Goal: Transaction & Acquisition: Purchase product/service

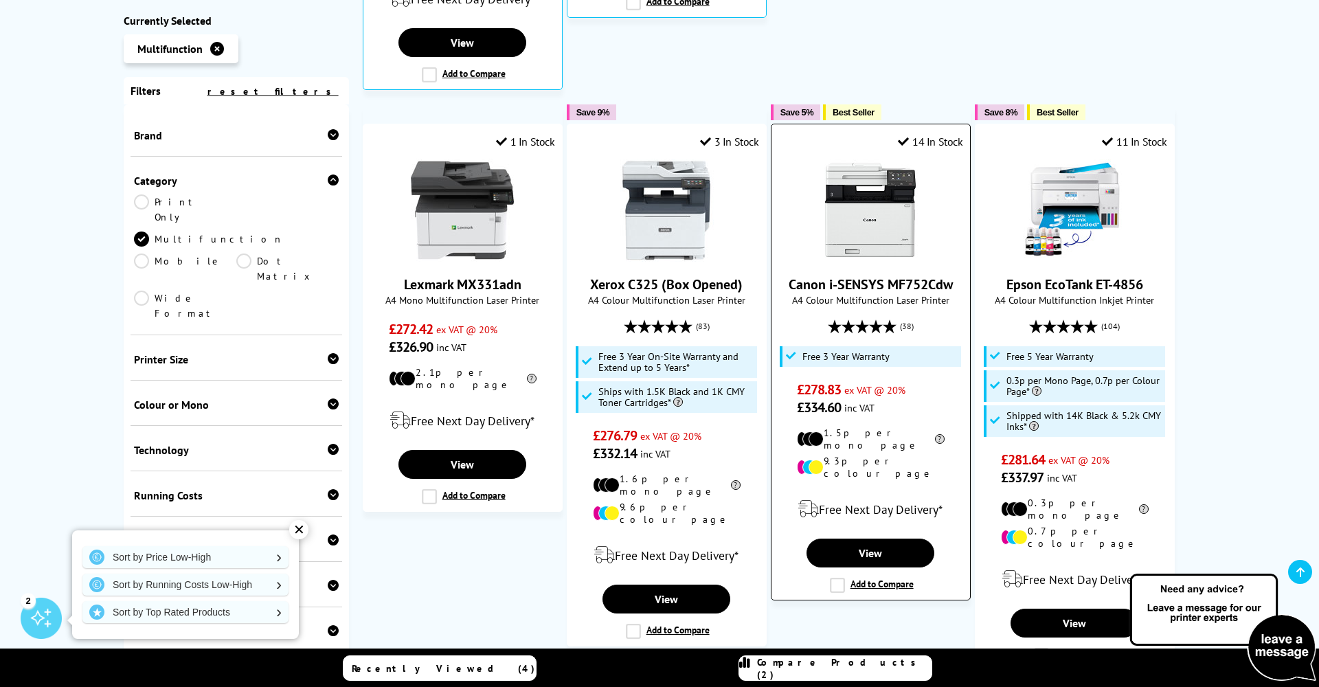
scroll to position [943, 0]
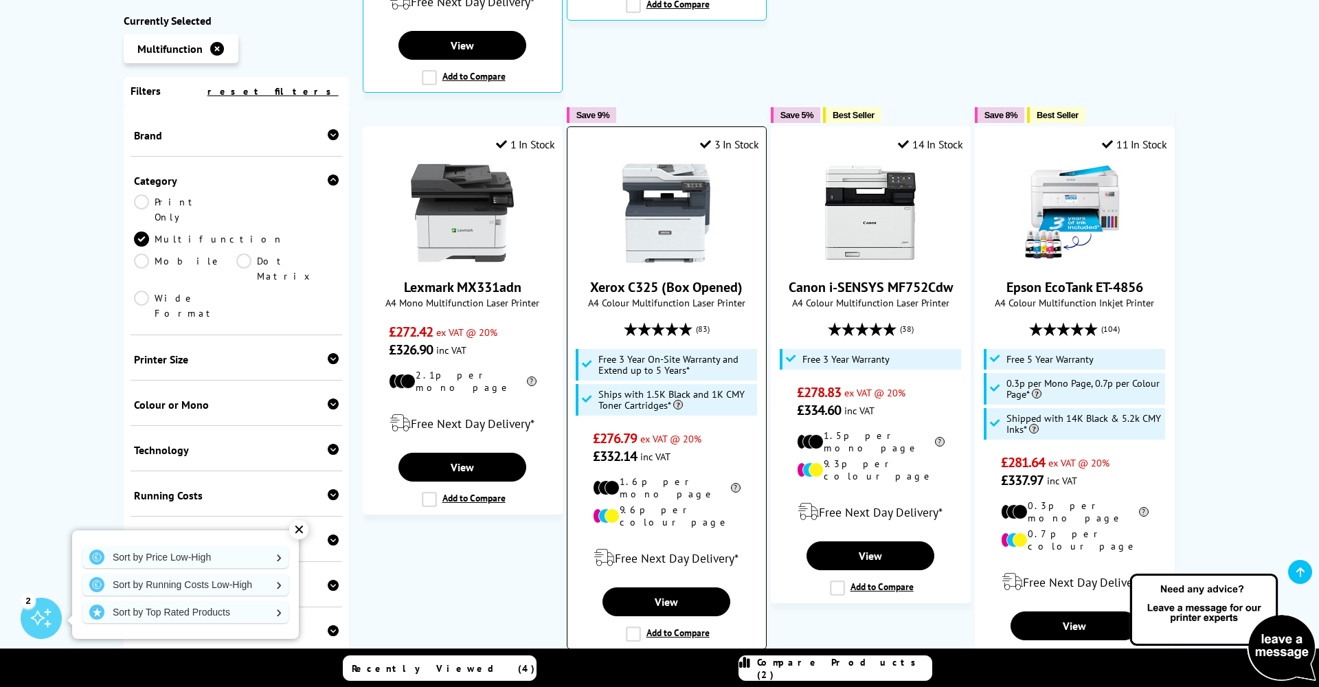
click at [639, 626] on label "Add to Compare" at bounding box center [668, 633] width 84 height 15
click at [0, 0] on input "Add to Compare" at bounding box center [0, 0] width 0 height 0
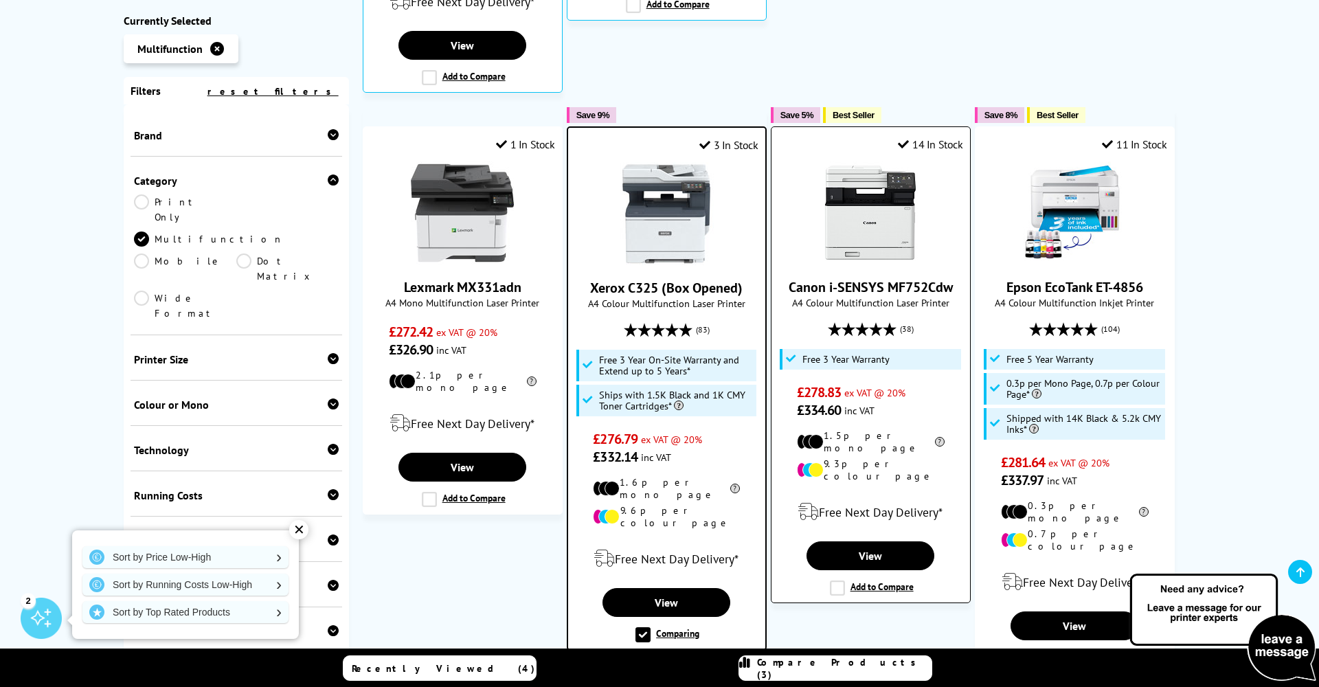
click at [834, 580] on label "Add to Compare" at bounding box center [872, 587] width 84 height 15
click at [0, 0] on input "Add to Compare" at bounding box center [0, 0] width 0 height 0
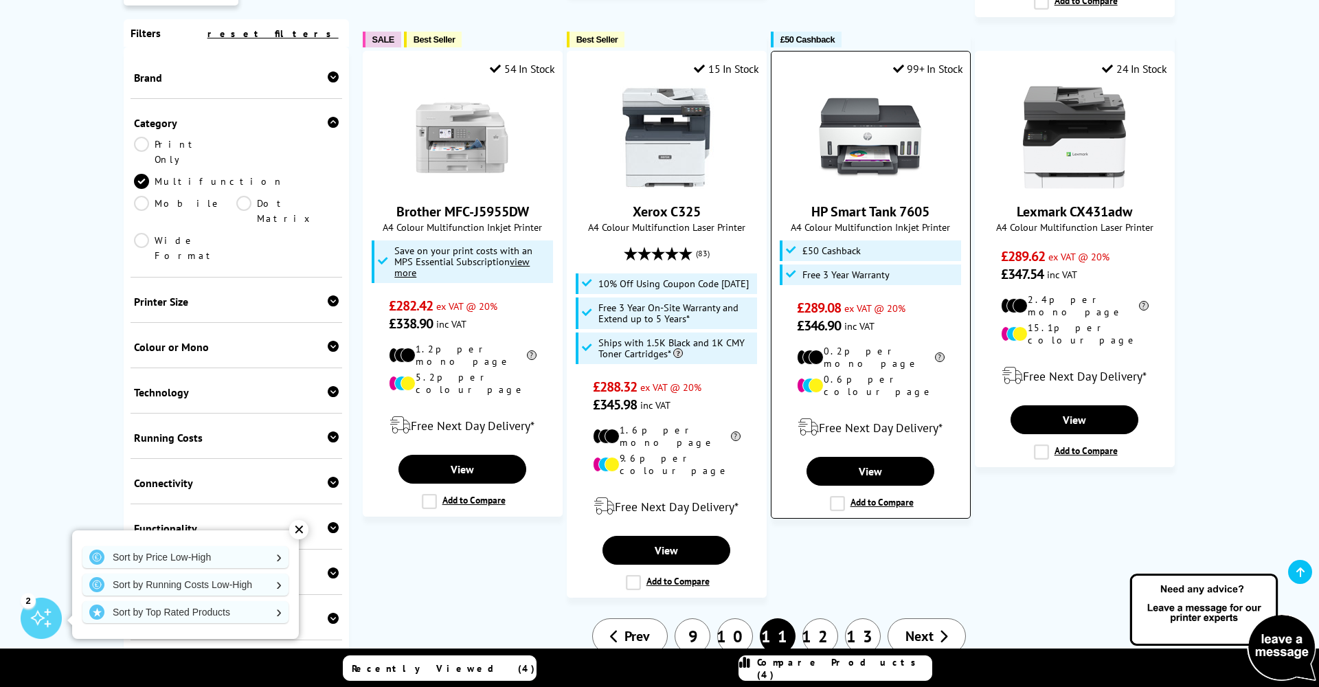
scroll to position [1617, 0]
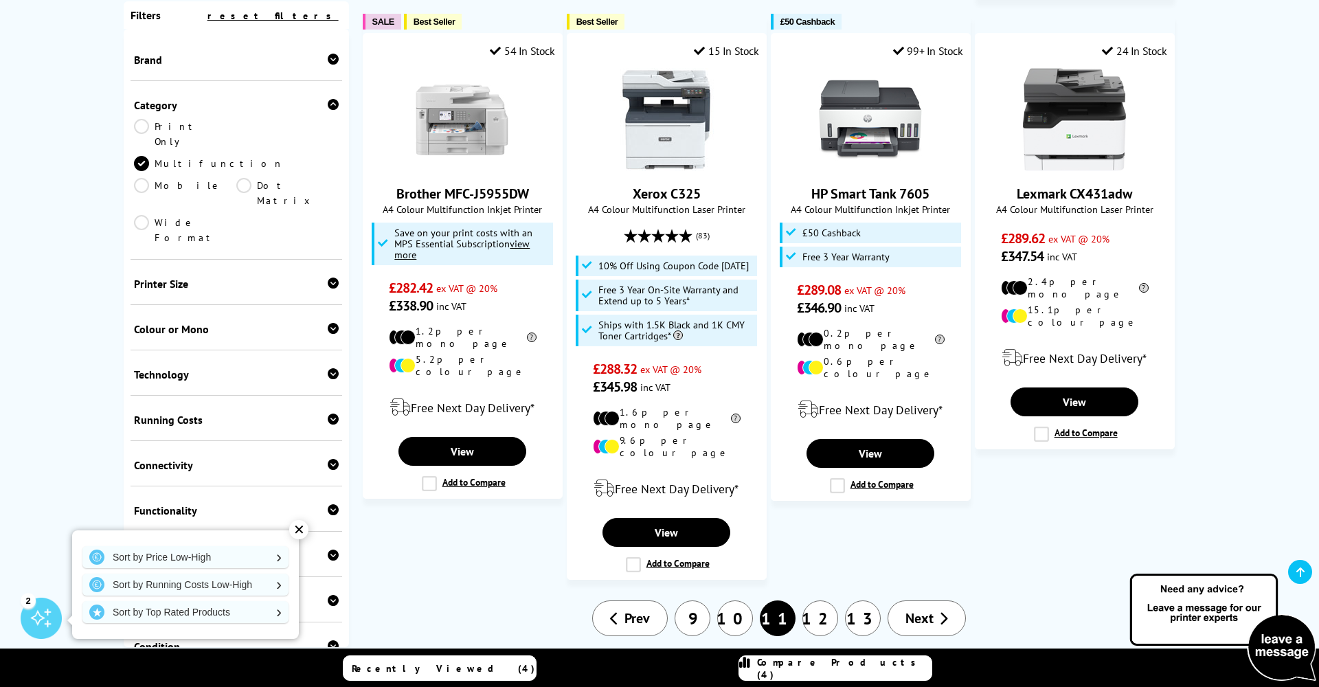
click at [824, 600] on link "12" at bounding box center [820, 618] width 36 height 36
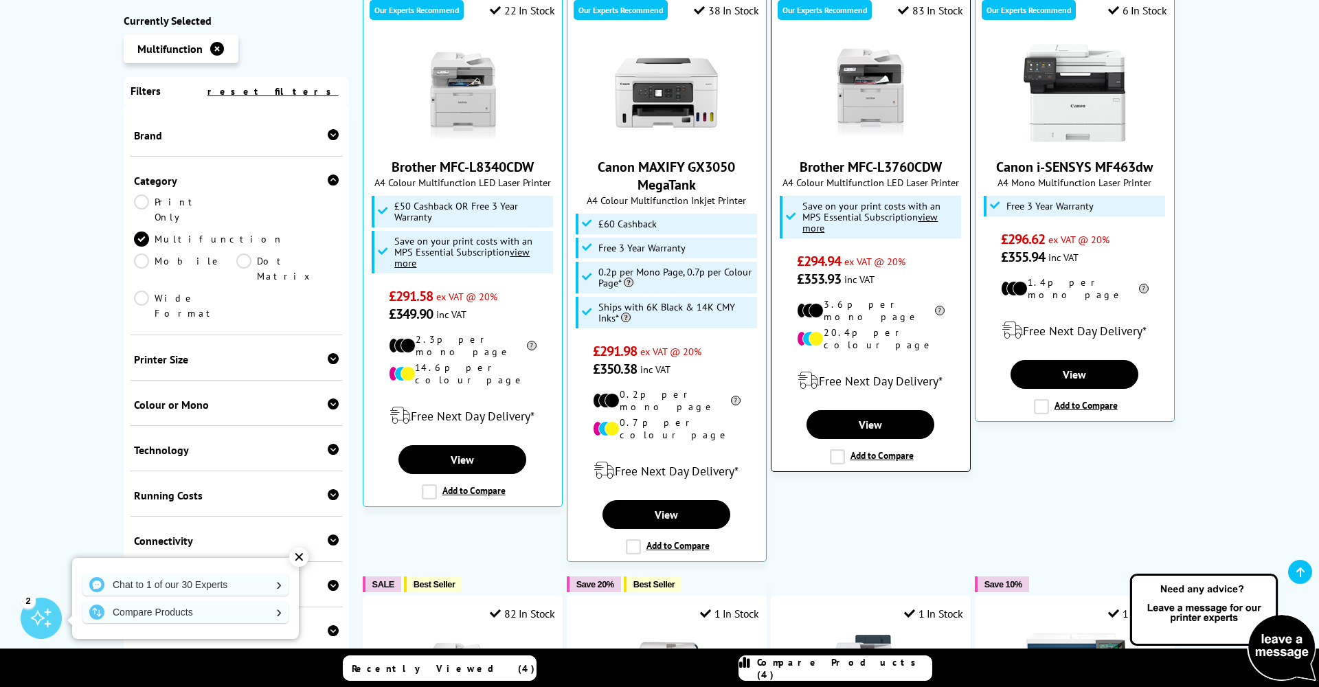
scroll to position [454, 0]
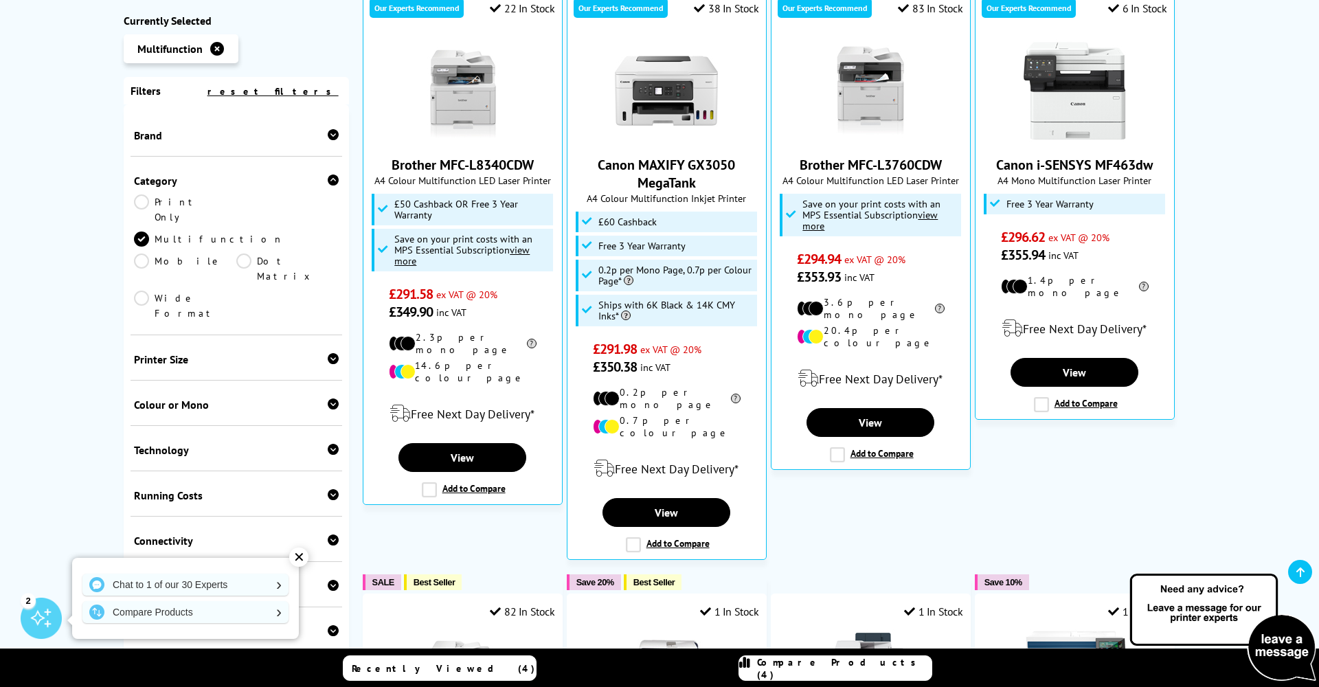
drag, startPoint x: 834, startPoint y: 674, endPoint x: 826, endPoint y: 670, distance: 8.6
click at [829, 671] on span "Compare Products (4)" at bounding box center [844, 668] width 174 height 25
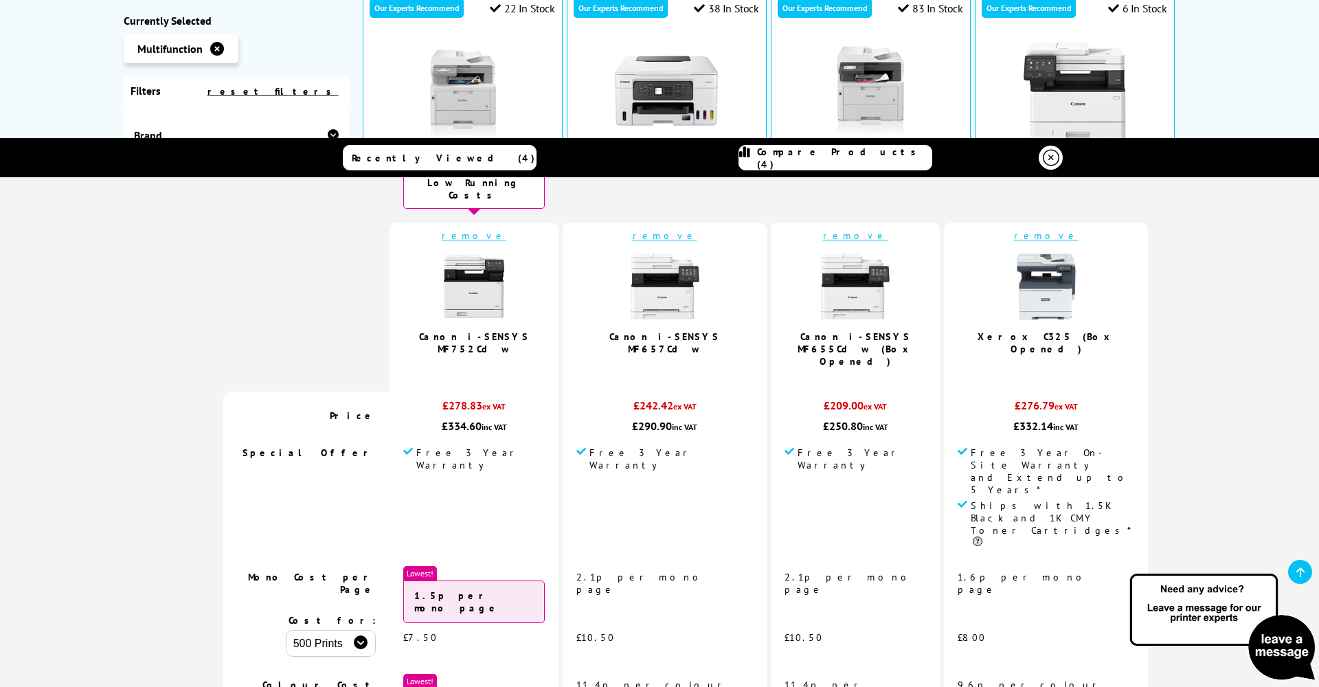
scroll to position [37, 0]
click at [824, 228] on link "remove" at bounding box center [855, 234] width 65 height 12
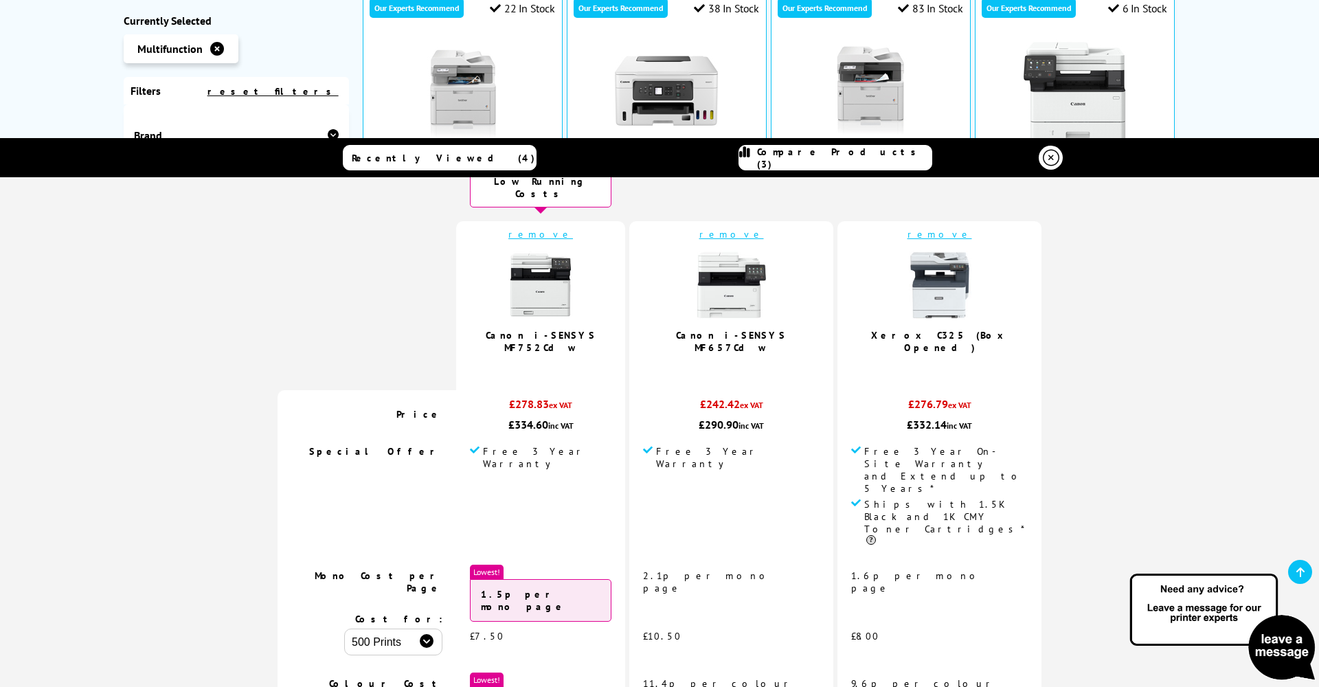
click at [332, 56] on ul "Multifunction" at bounding box center [236, 52] width 225 height 36
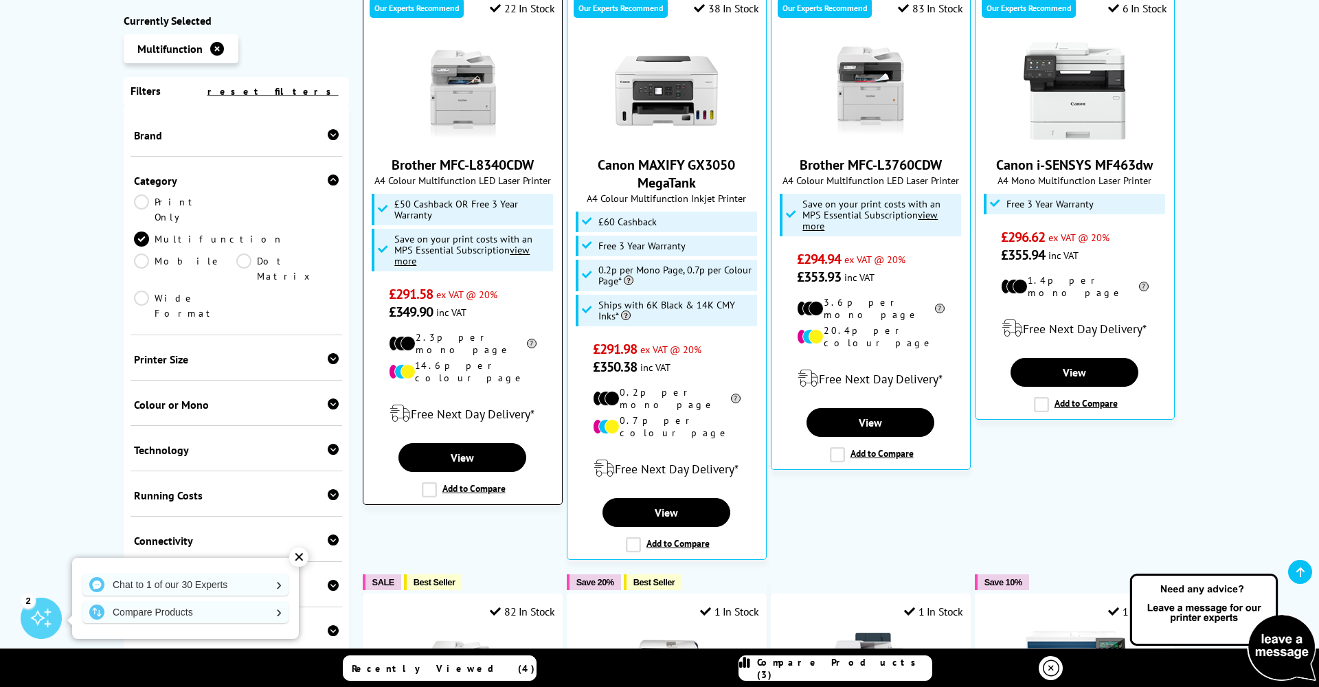
click at [435, 482] on label "Add to Compare" at bounding box center [464, 489] width 84 height 15
click at [0, 0] on input "Add to Compare" at bounding box center [0, 0] width 0 height 0
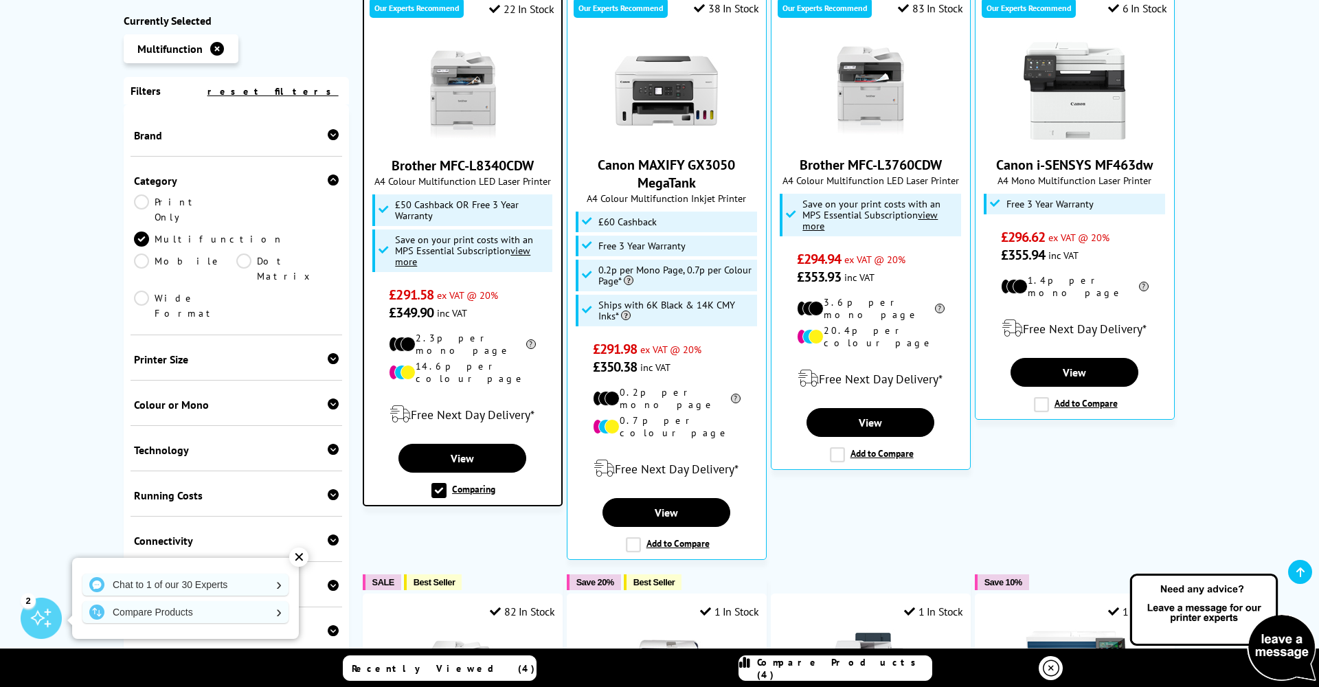
click at [819, 672] on span "Compare Products (4)" at bounding box center [844, 668] width 174 height 25
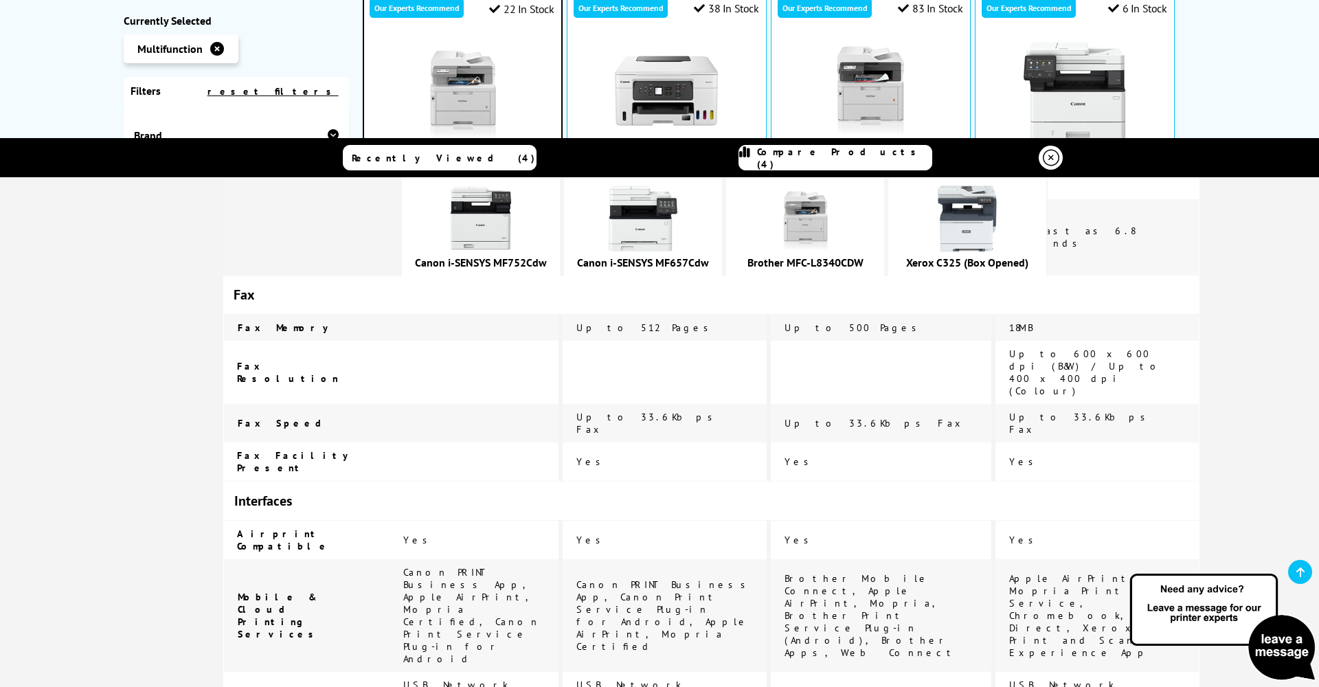
scroll to position [1323, 0]
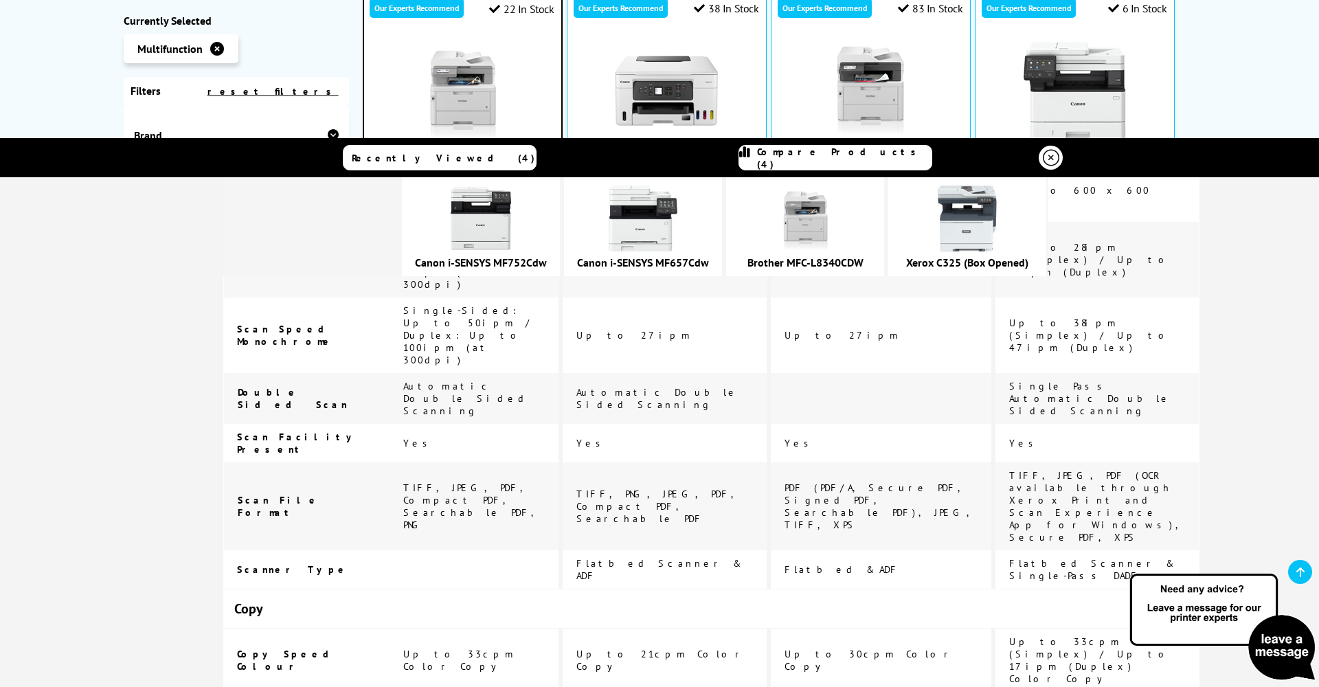
click at [1052, 154] on icon at bounding box center [1051, 158] width 16 height 16
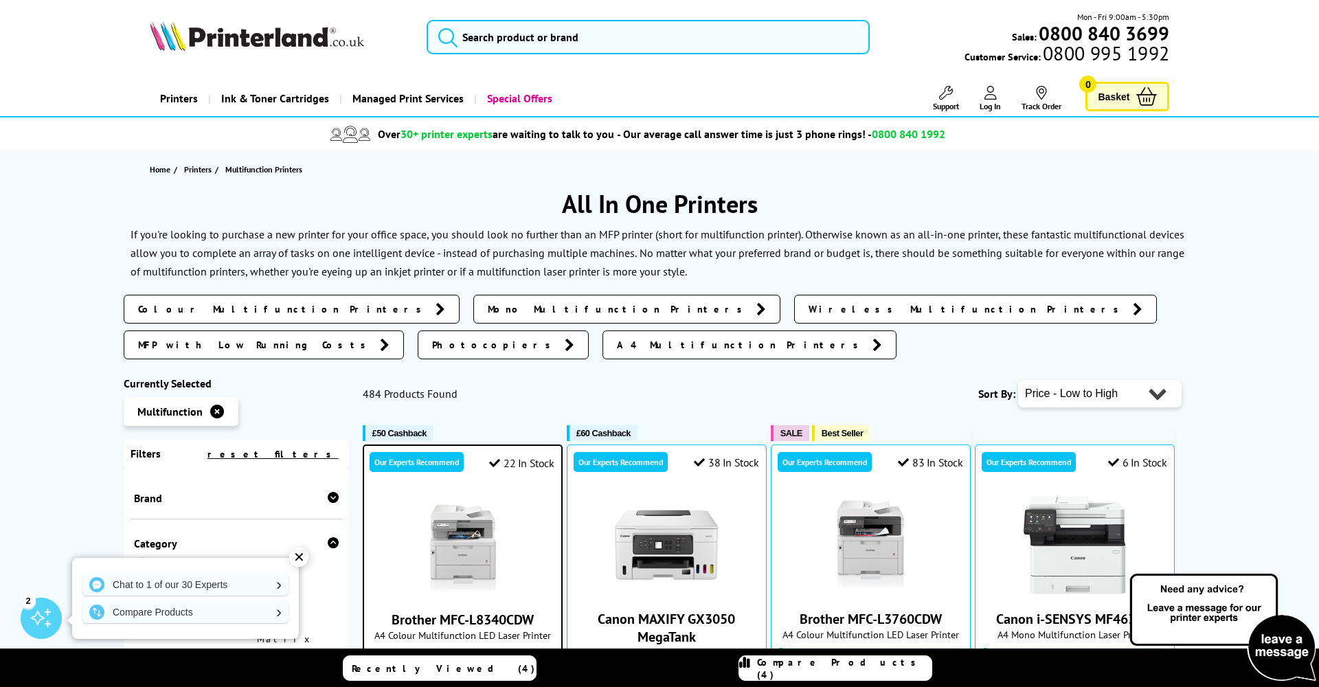
scroll to position [0, 0]
select select "Popularity"
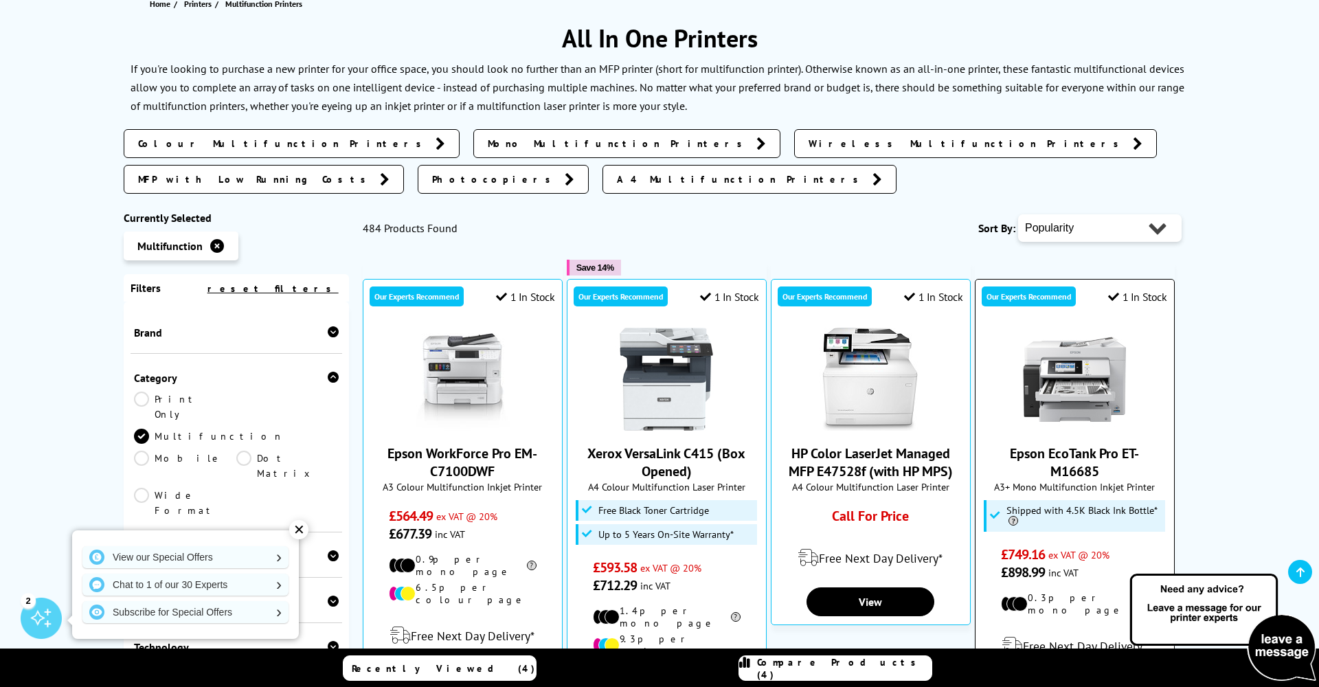
scroll to position [169, 0]
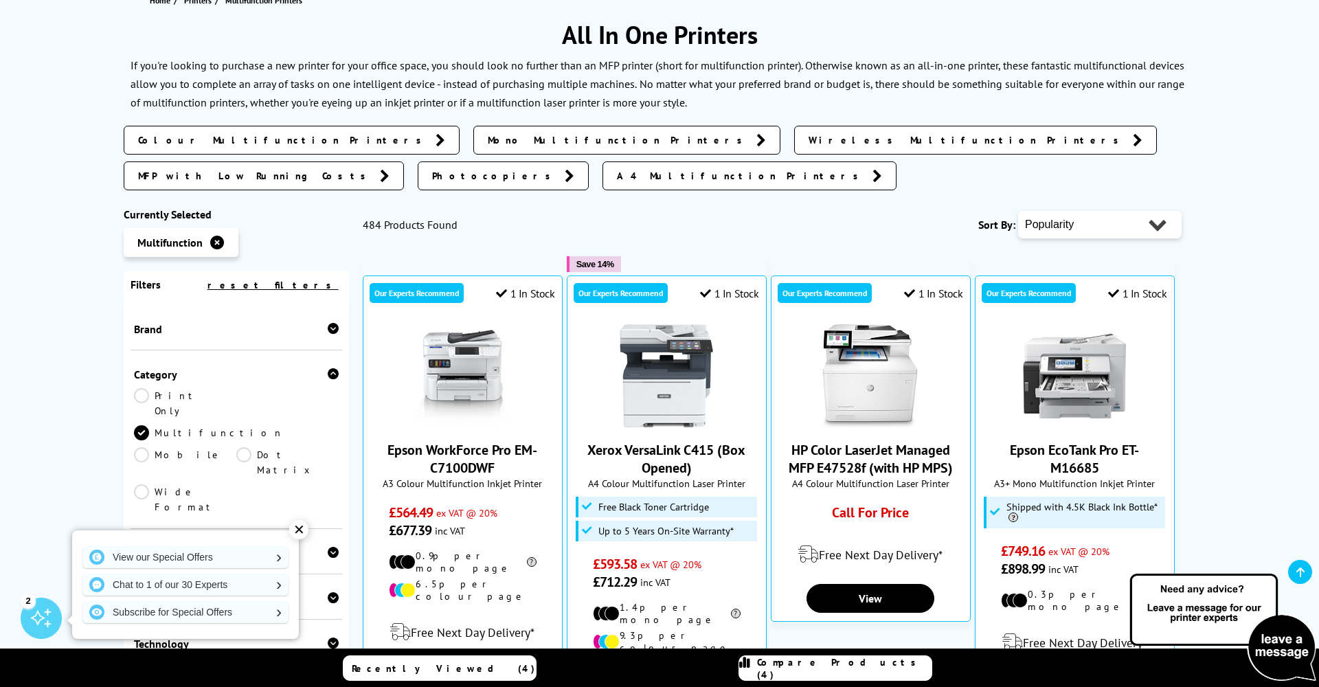
click at [211, 139] on span "Colour Multifunction Printers" at bounding box center [283, 140] width 291 height 14
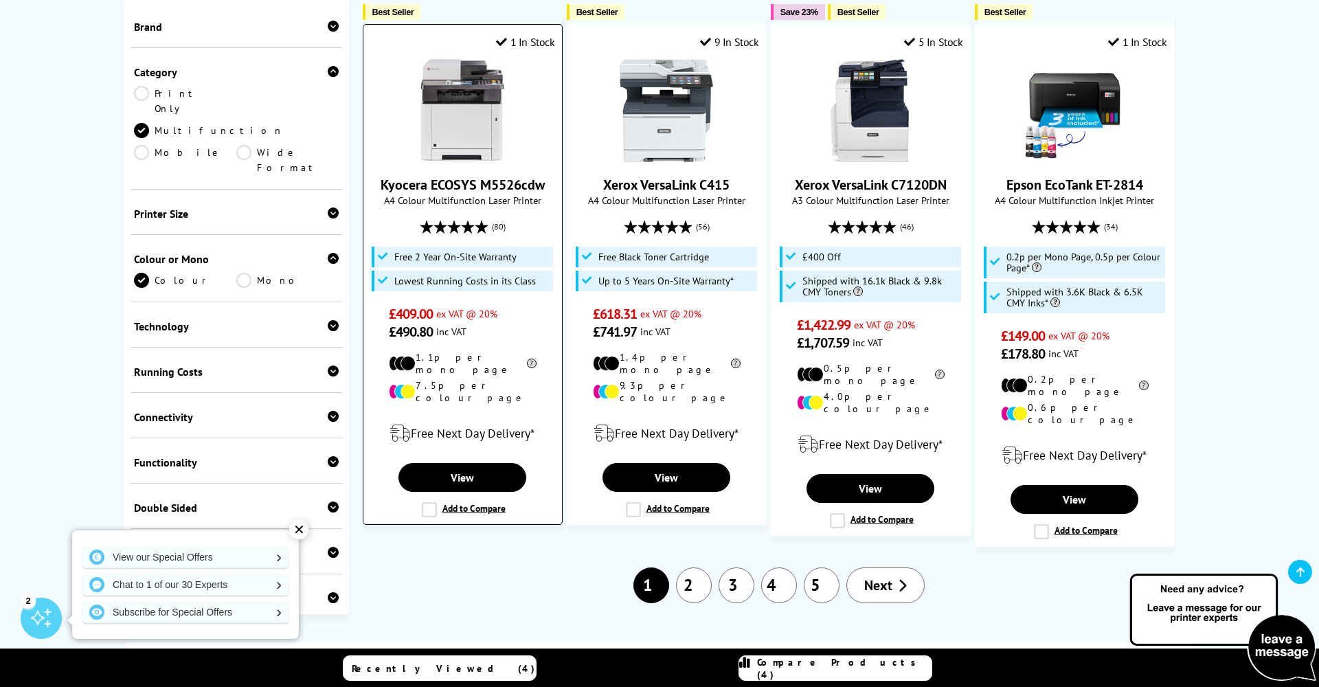
scroll to position [1446, 0]
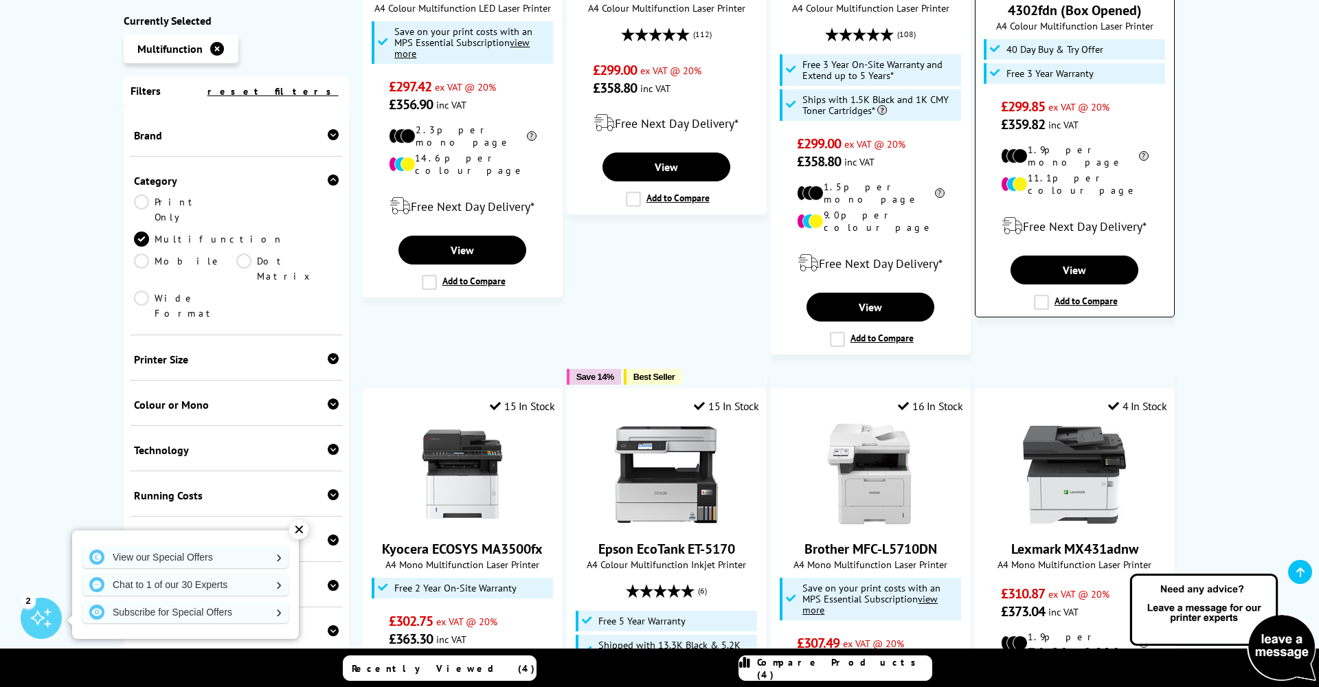
scroll to position [1216, 0]
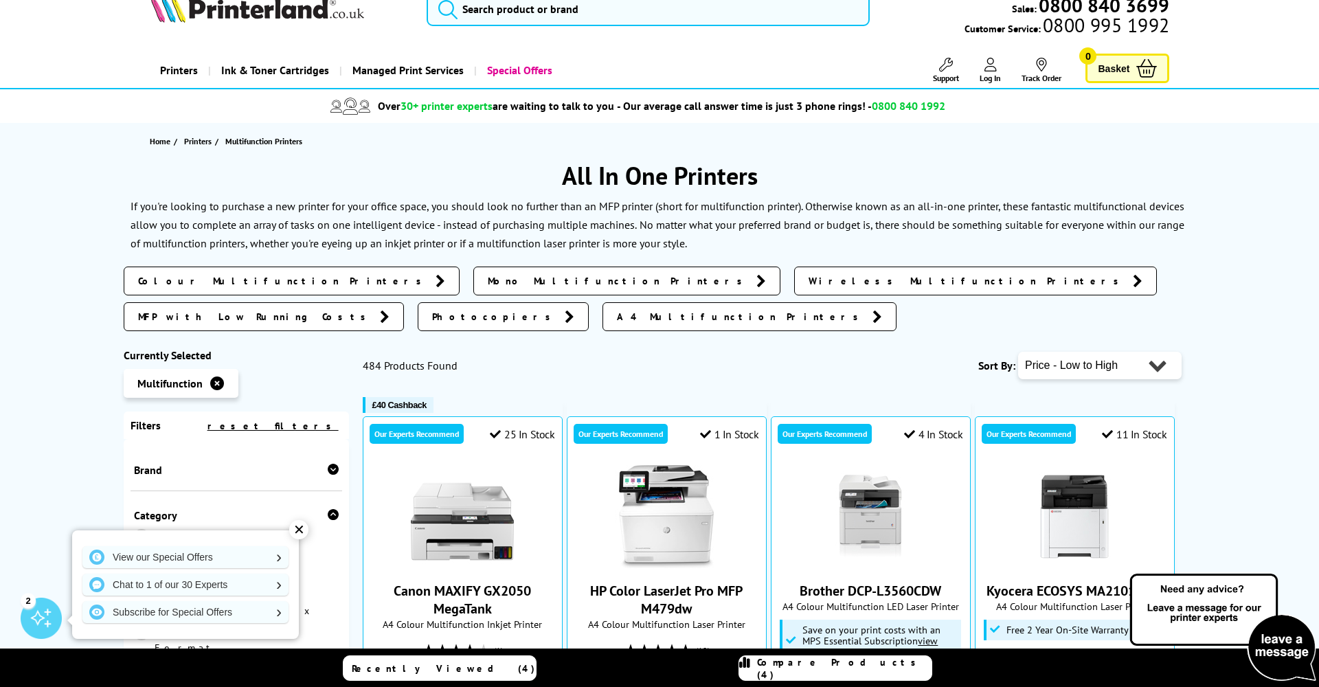
scroll to position [27, 0]
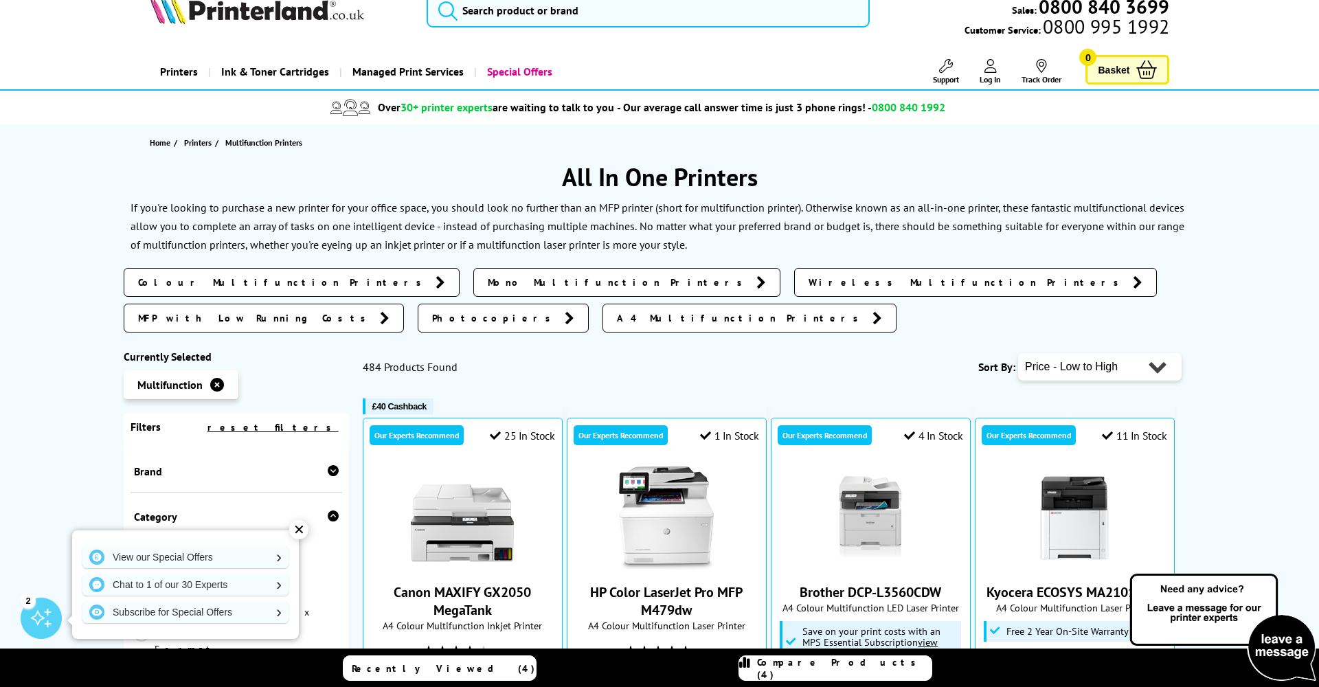
select select "Rating"
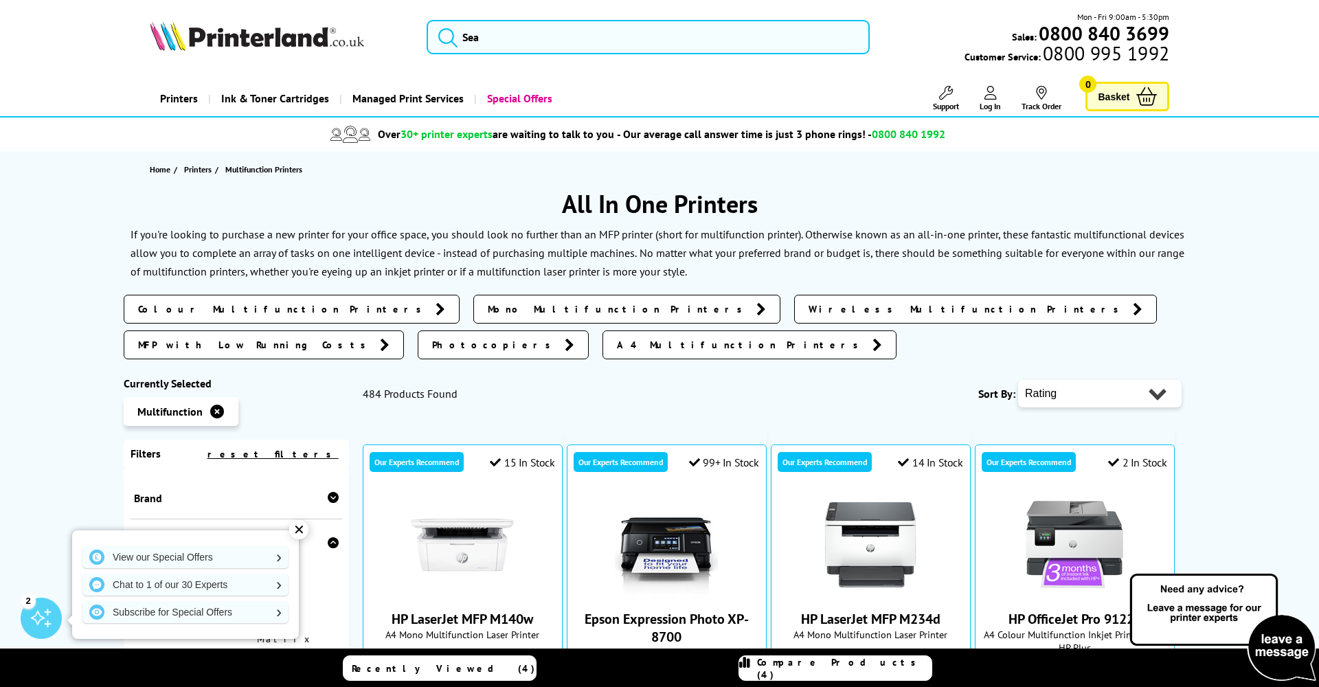
click at [1082, 330] on div "Colour Multifunction Printers Mono Multifunction Printers Wireless Multifunctio…" at bounding box center [659, 329] width 1071 height 82
select select "Popularity"
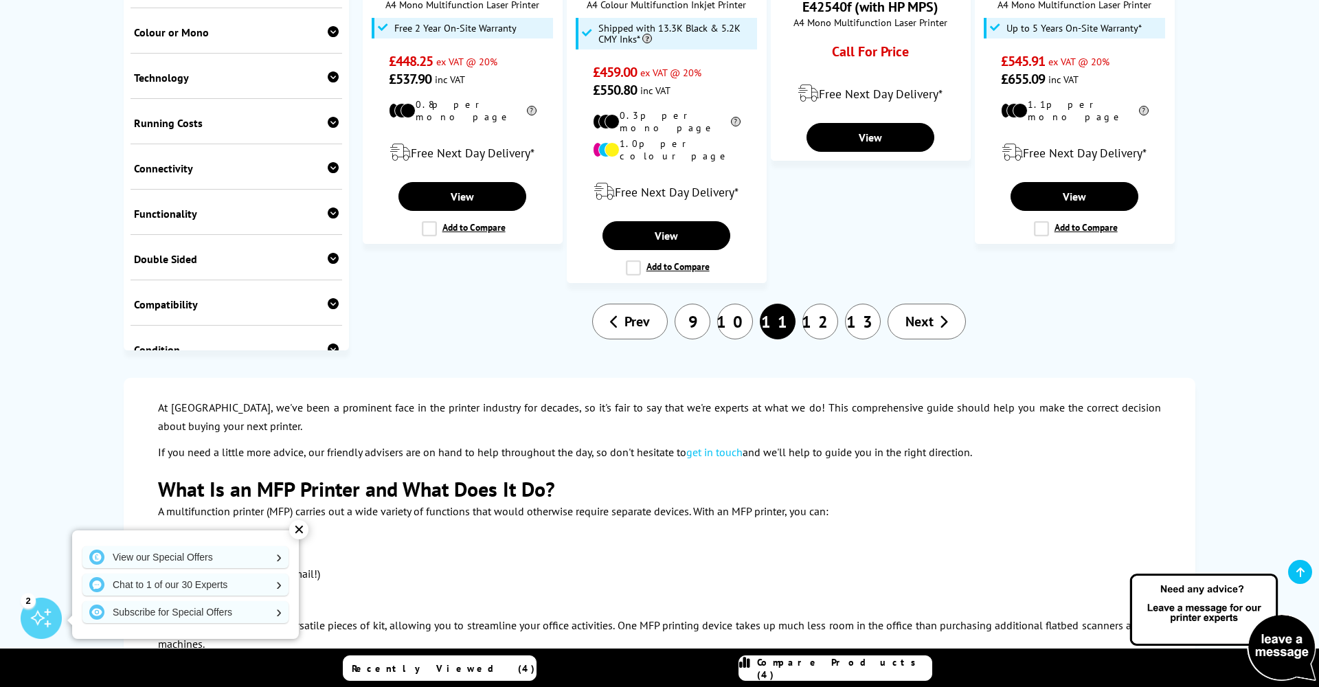
scroll to position [1715, 0]
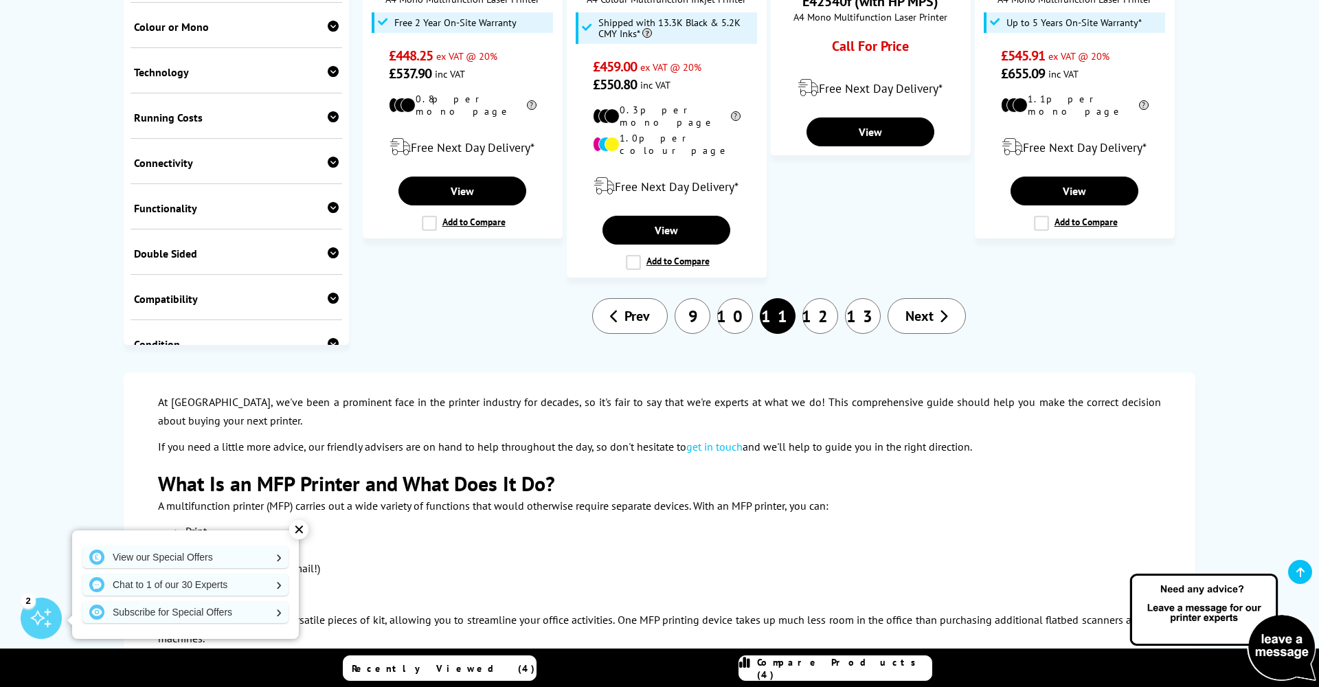
click at [705, 298] on link "9" at bounding box center [692, 316] width 36 height 36
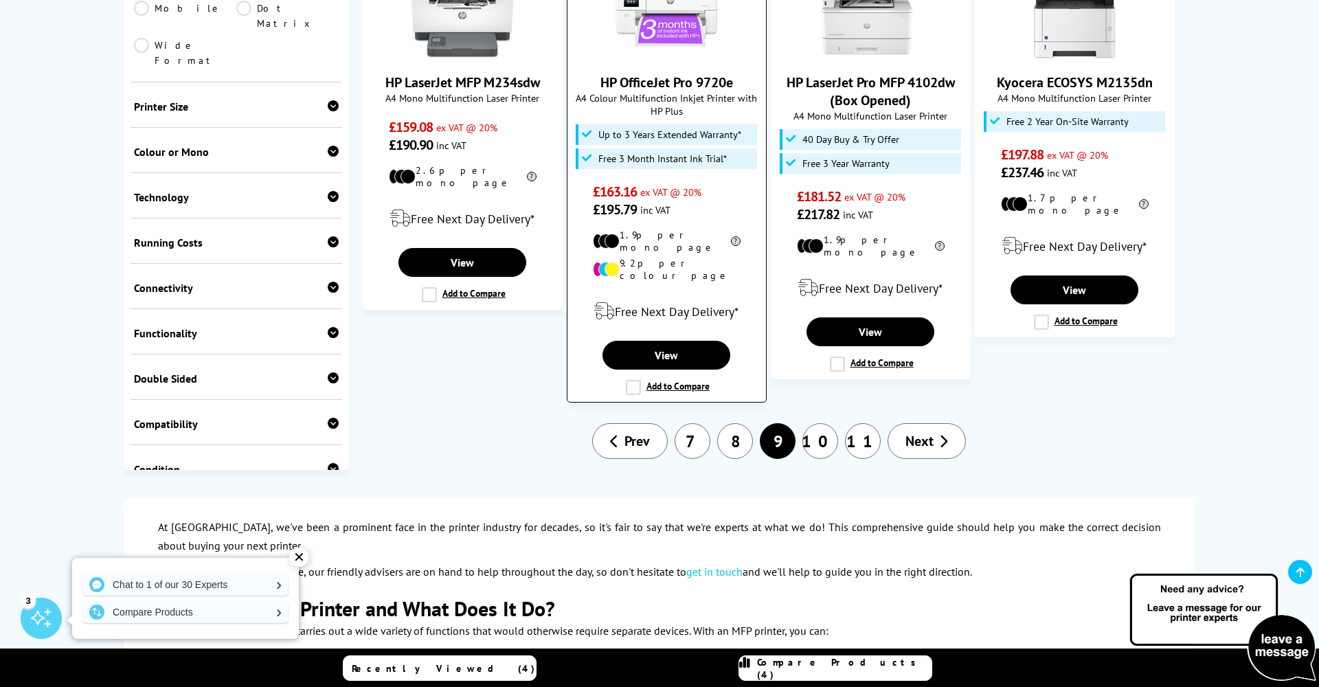
scroll to position [1582, 0]
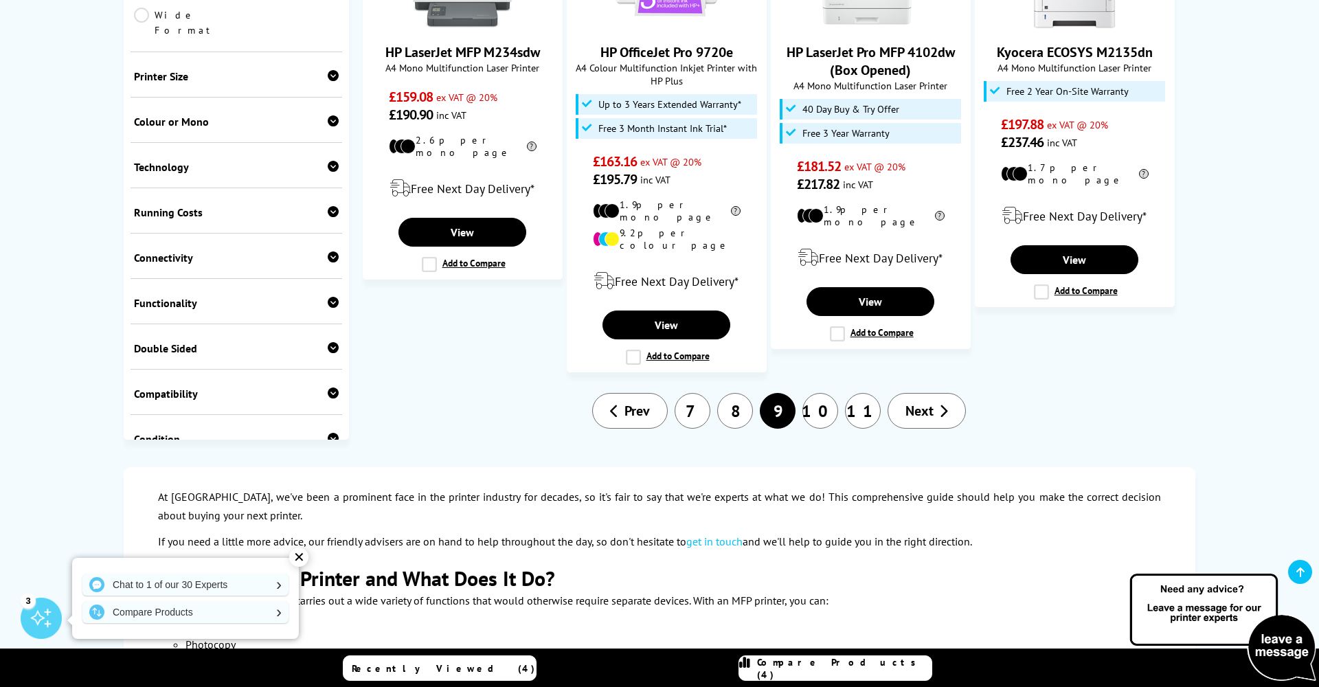
click at [696, 393] on link "7" at bounding box center [692, 411] width 36 height 36
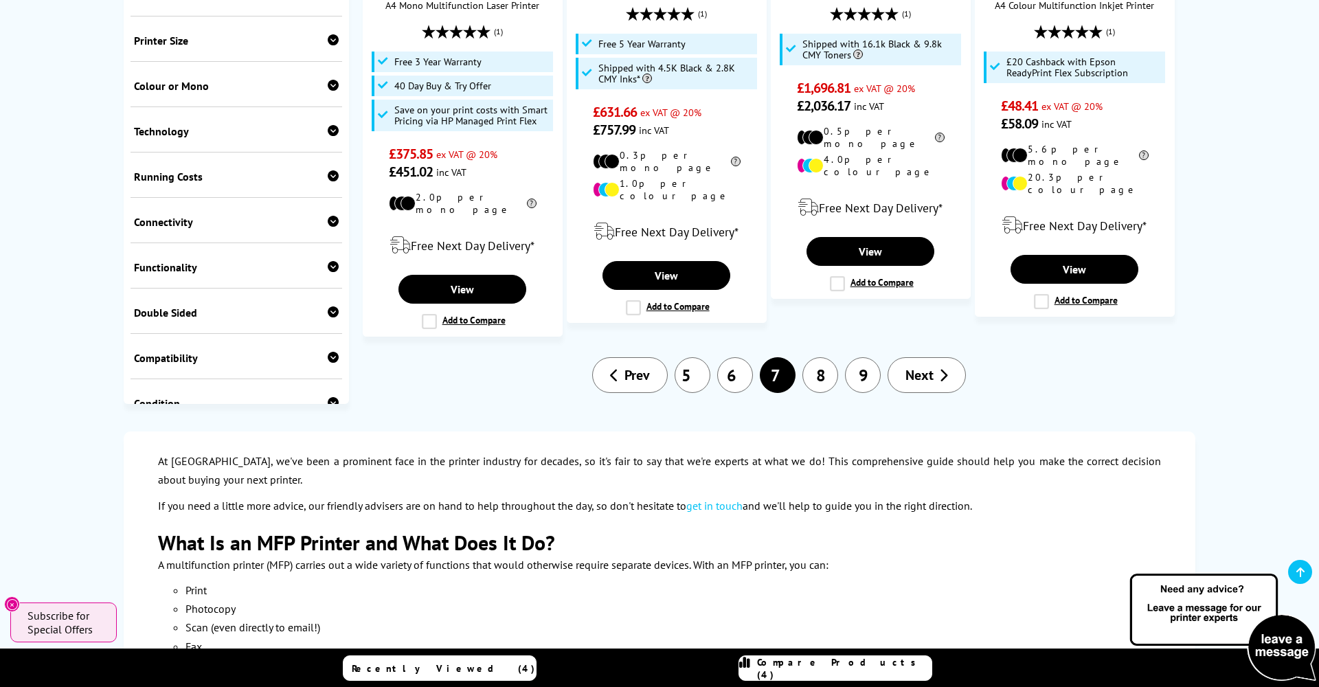
scroll to position [1752, 0]
click at [688, 356] on link "5" at bounding box center [692, 374] width 36 height 36
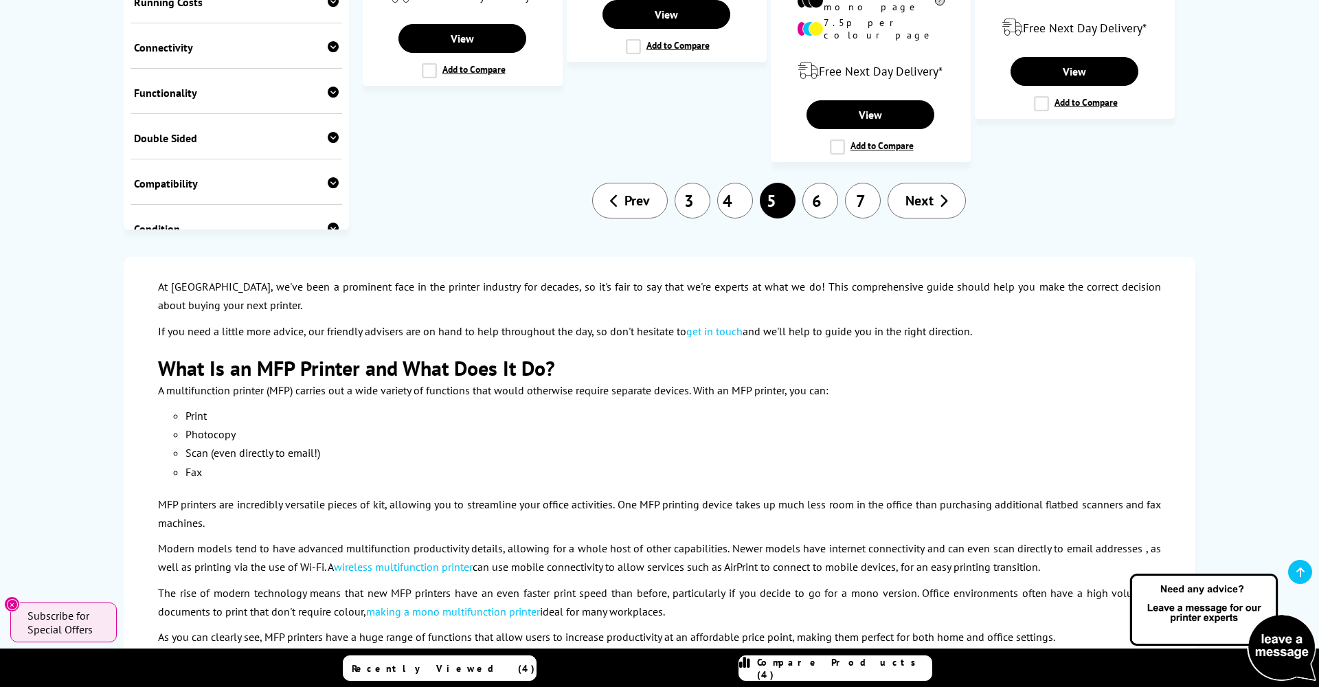
scroll to position [1627, 0]
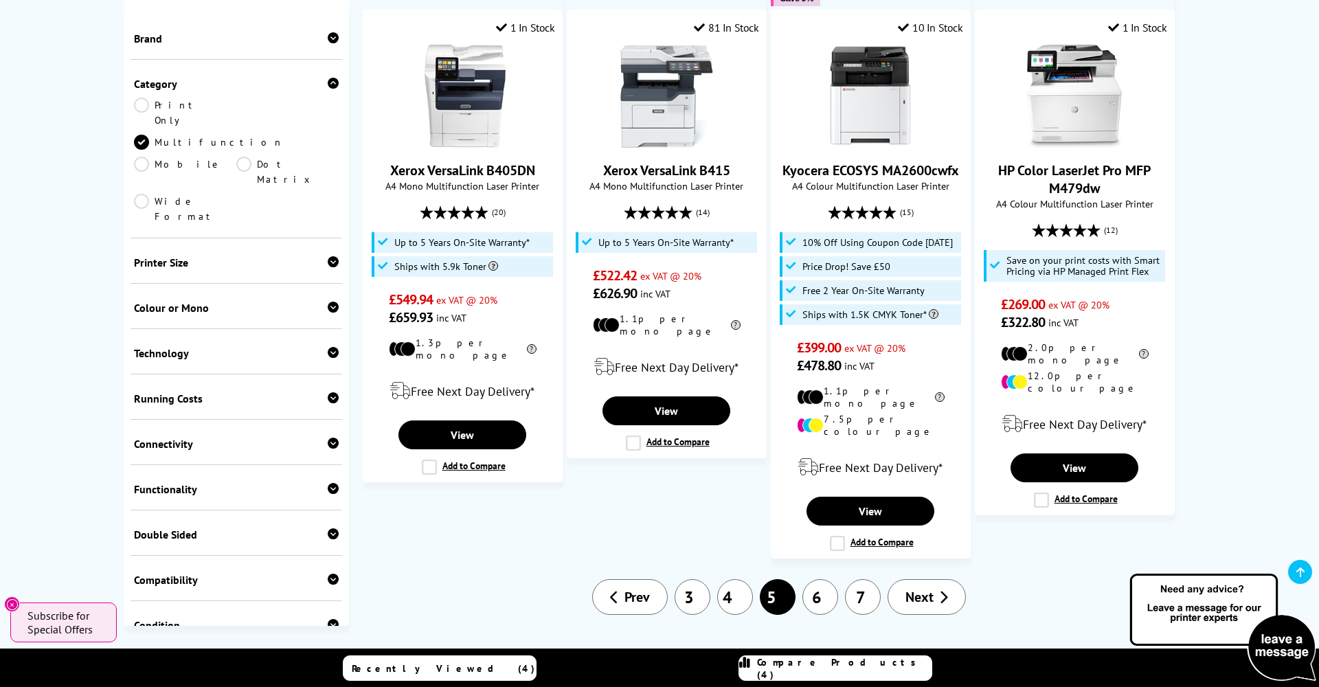
click at [697, 579] on link "3" at bounding box center [692, 597] width 36 height 36
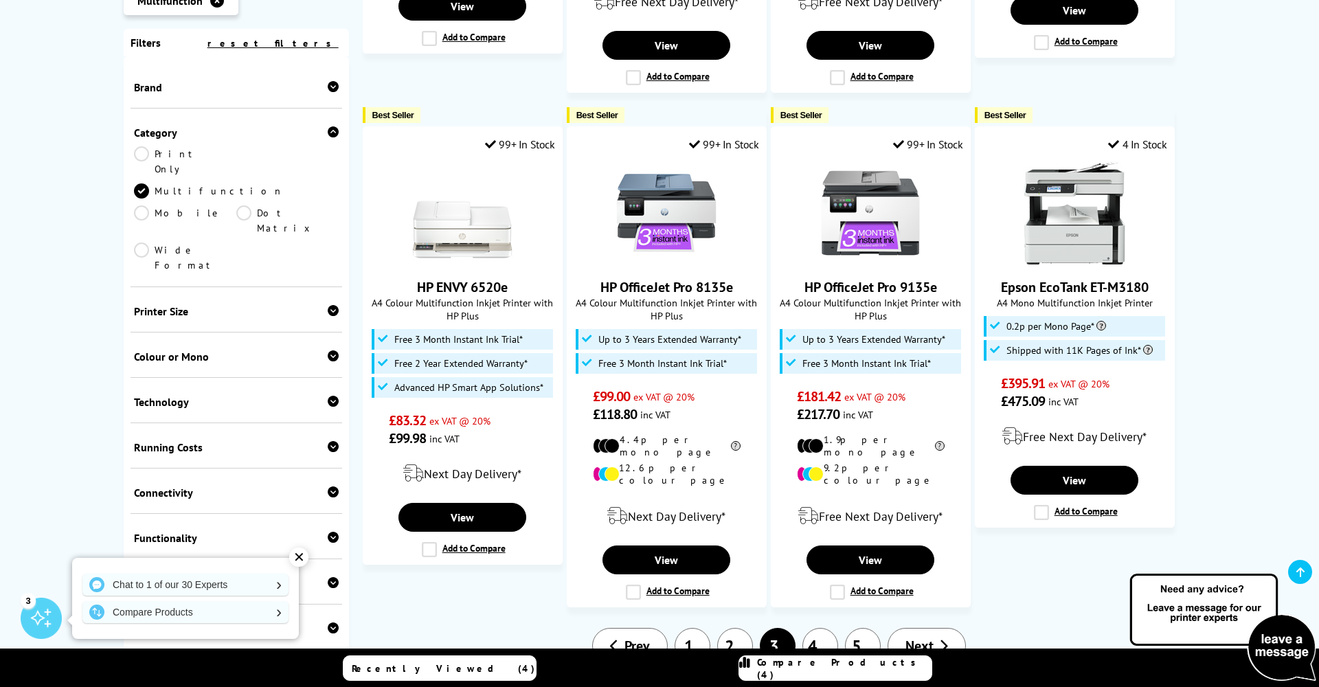
scroll to position [1523, 0]
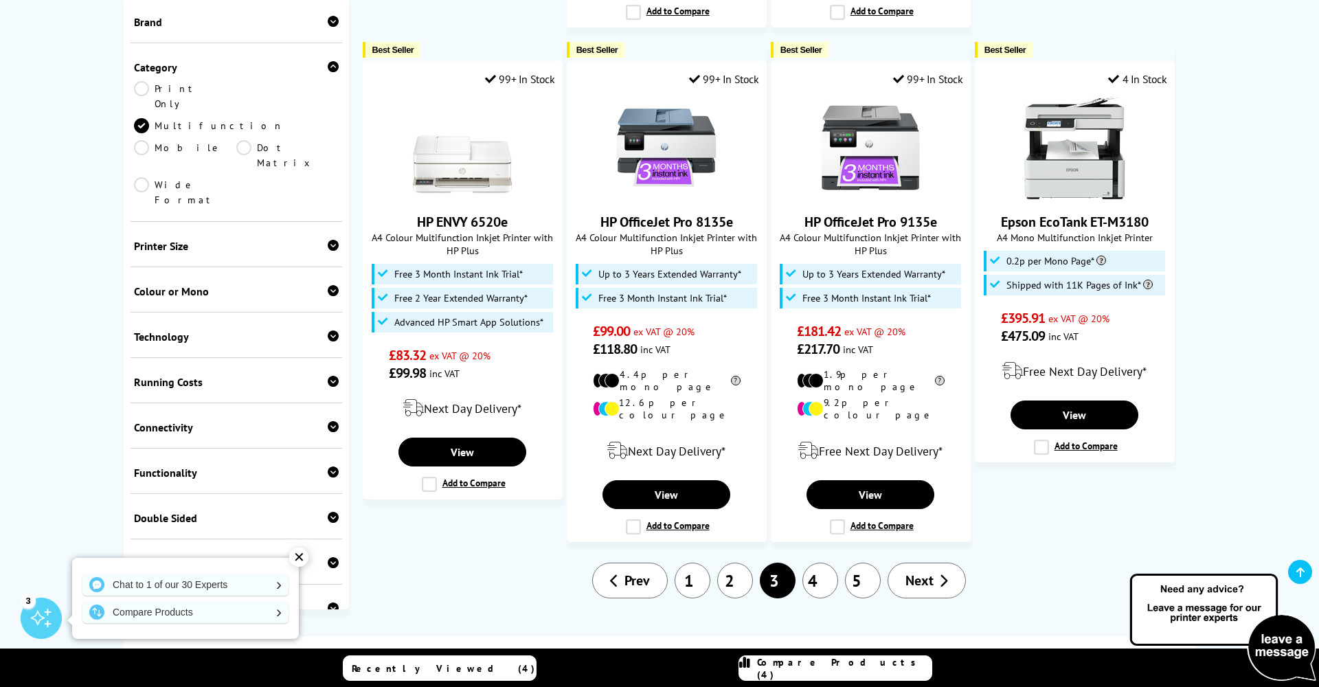
click at [701, 563] on link "1" at bounding box center [692, 581] width 36 height 36
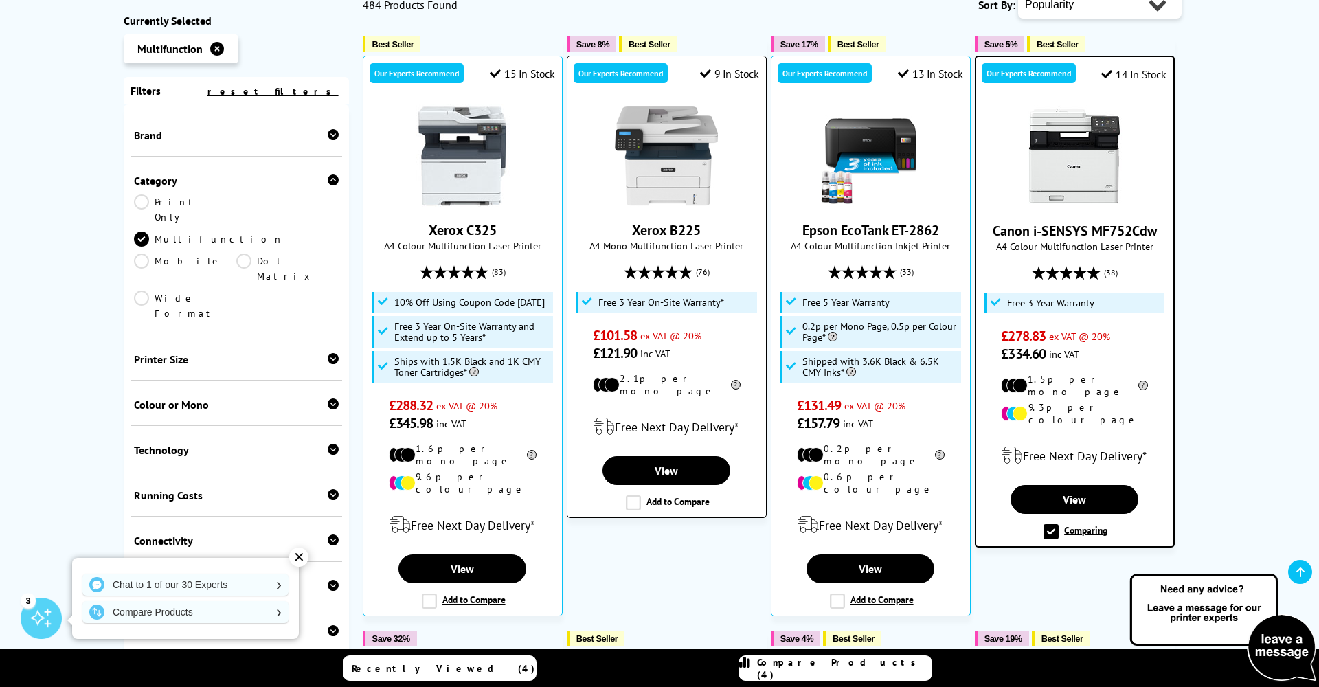
scroll to position [389, 0]
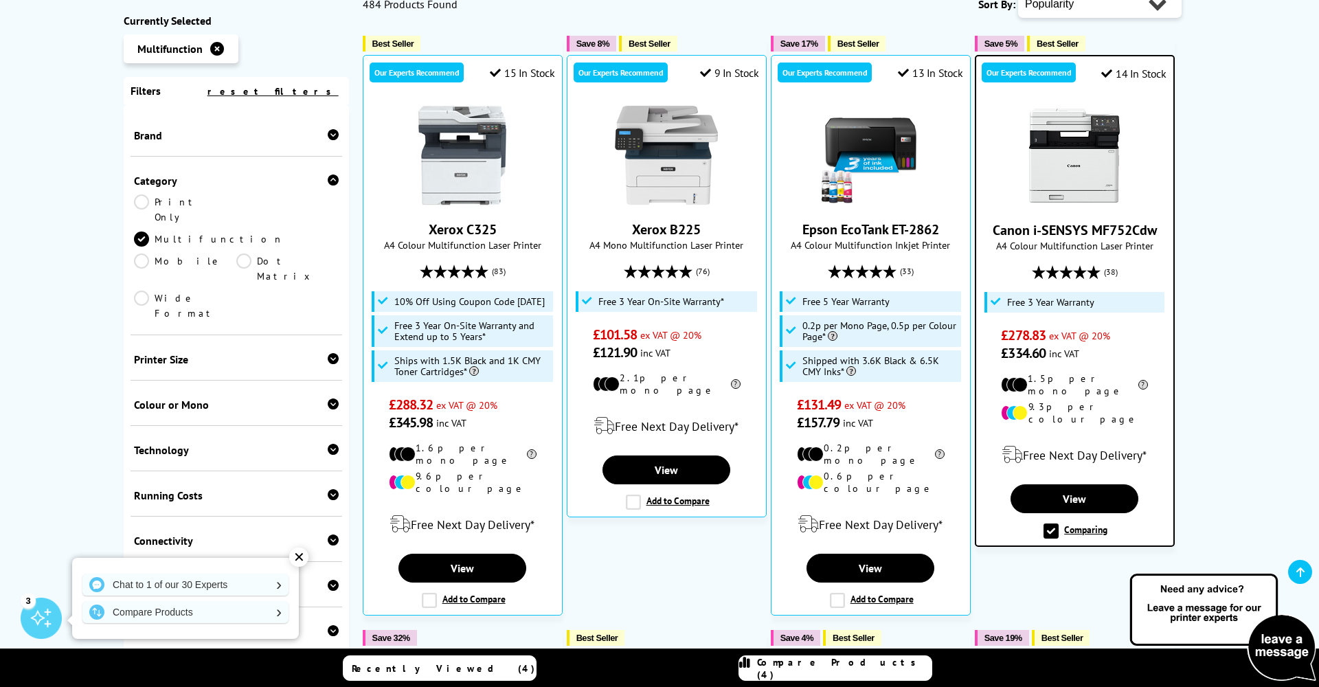
click at [882, 664] on span "Compare Products (4)" at bounding box center [844, 668] width 174 height 25
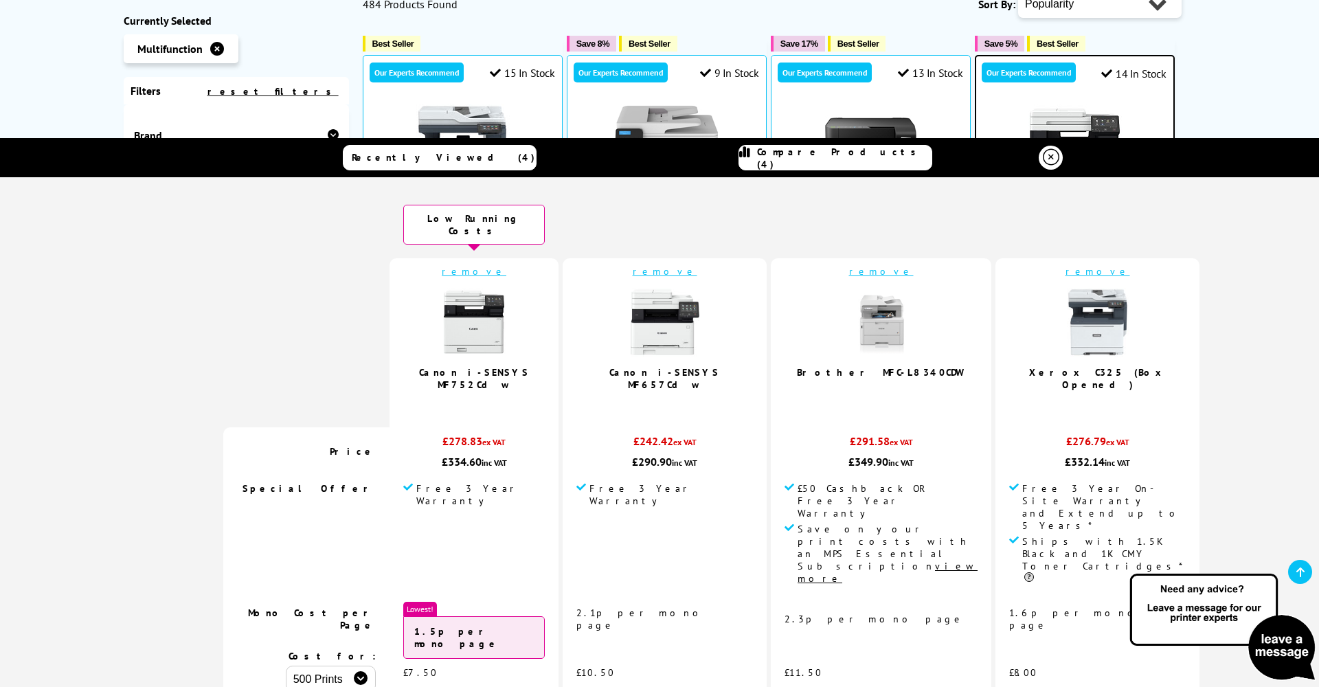
click at [1065, 265] on link "remove" at bounding box center [1097, 271] width 65 height 12
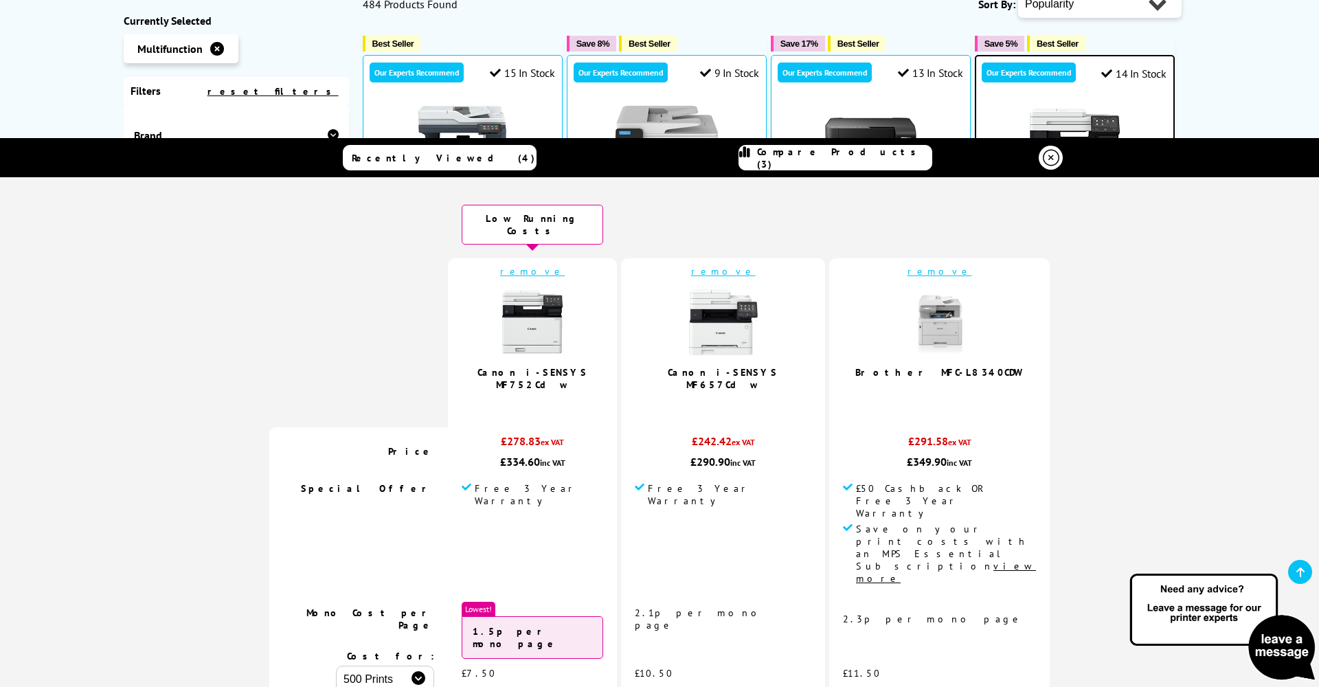
click at [280, 61] on ul "Multifunction" at bounding box center [236, 52] width 225 height 36
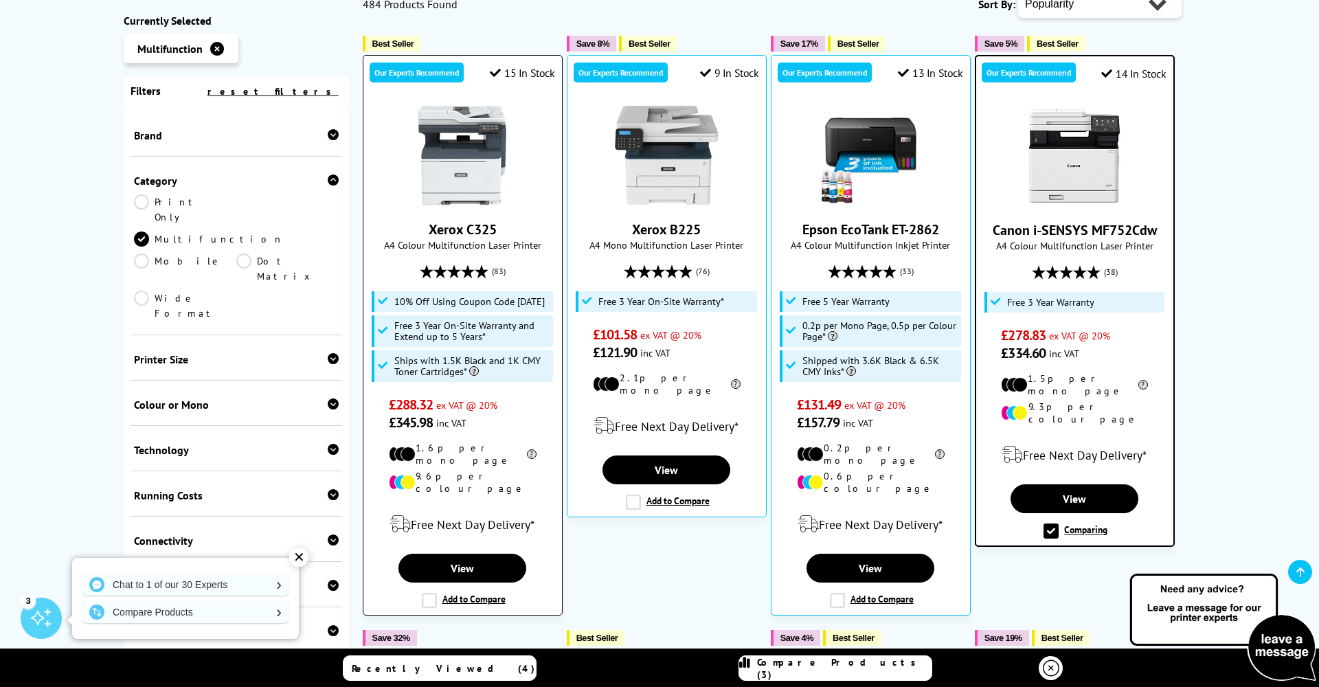
click at [470, 593] on label "Add to Compare" at bounding box center [464, 600] width 84 height 15
click at [0, 0] on input "Add to Compare" at bounding box center [0, 0] width 0 height 0
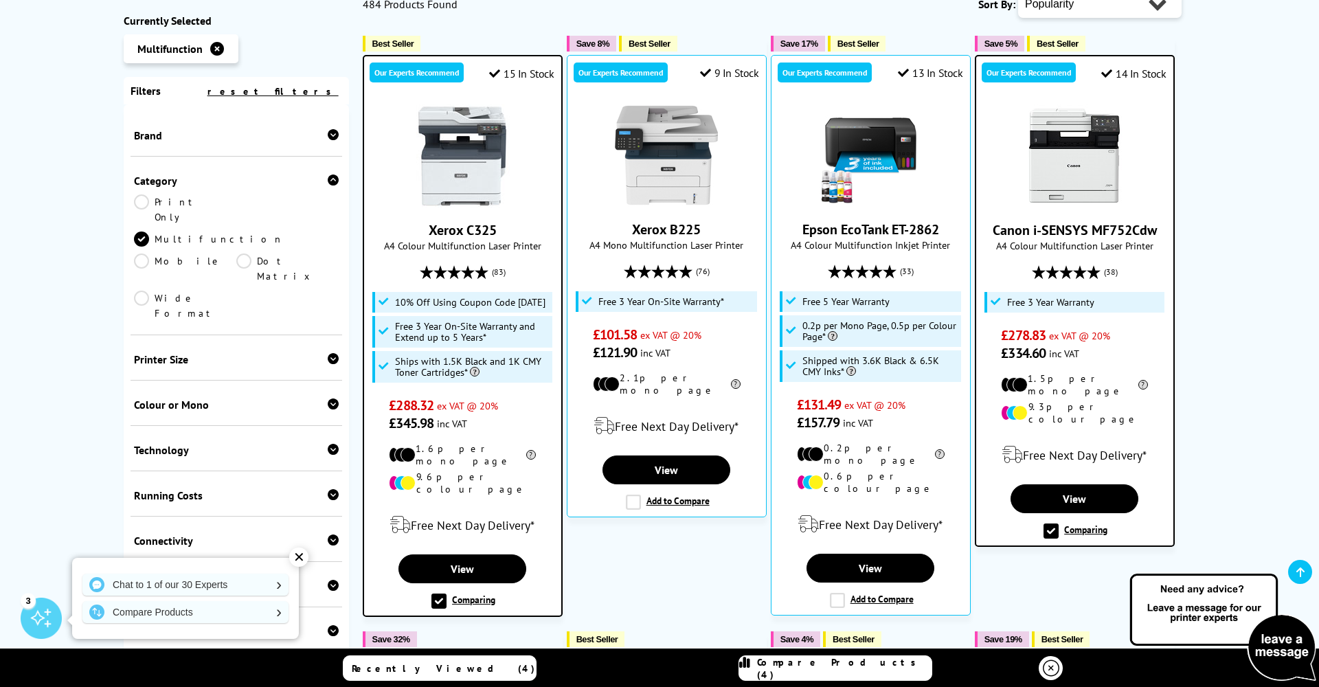
click at [828, 672] on span "Compare Products (4)" at bounding box center [844, 668] width 174 height 25
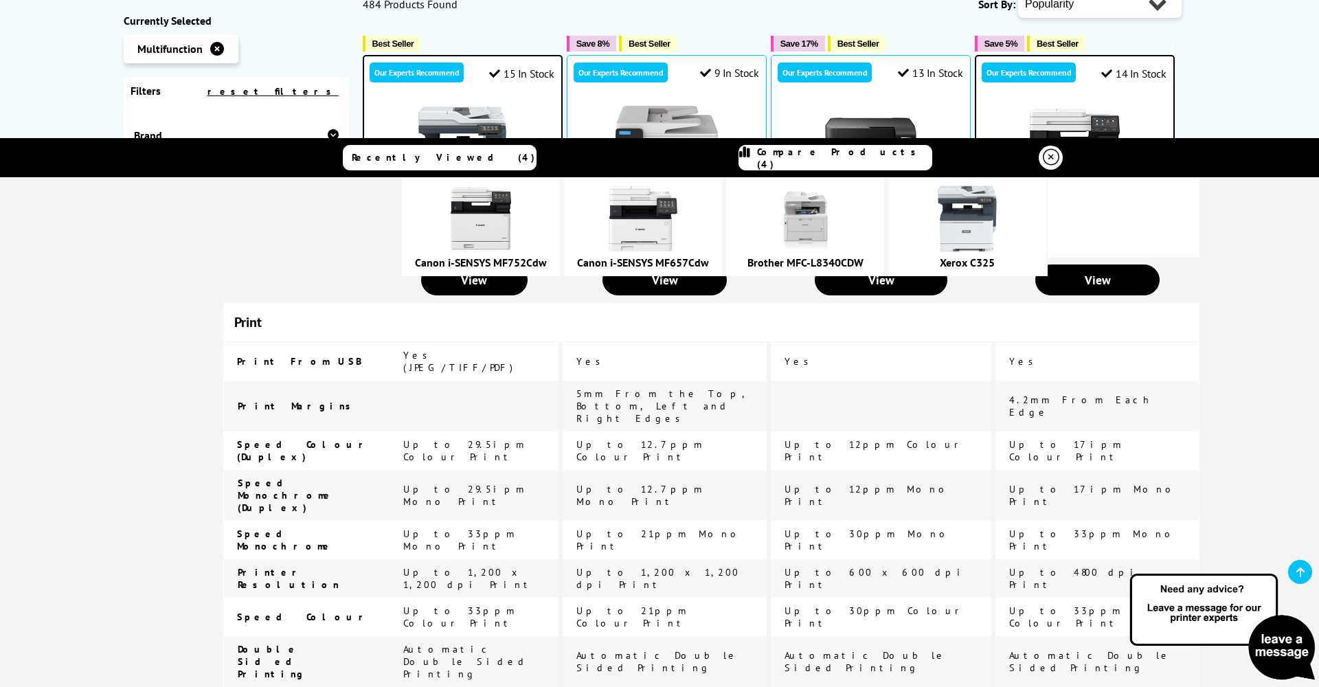
scroll to position [594, 0]
click at [1009, 565] on span "Up to 4800 dpi Print" at bounding box center [1075, 577] width 132 height 25
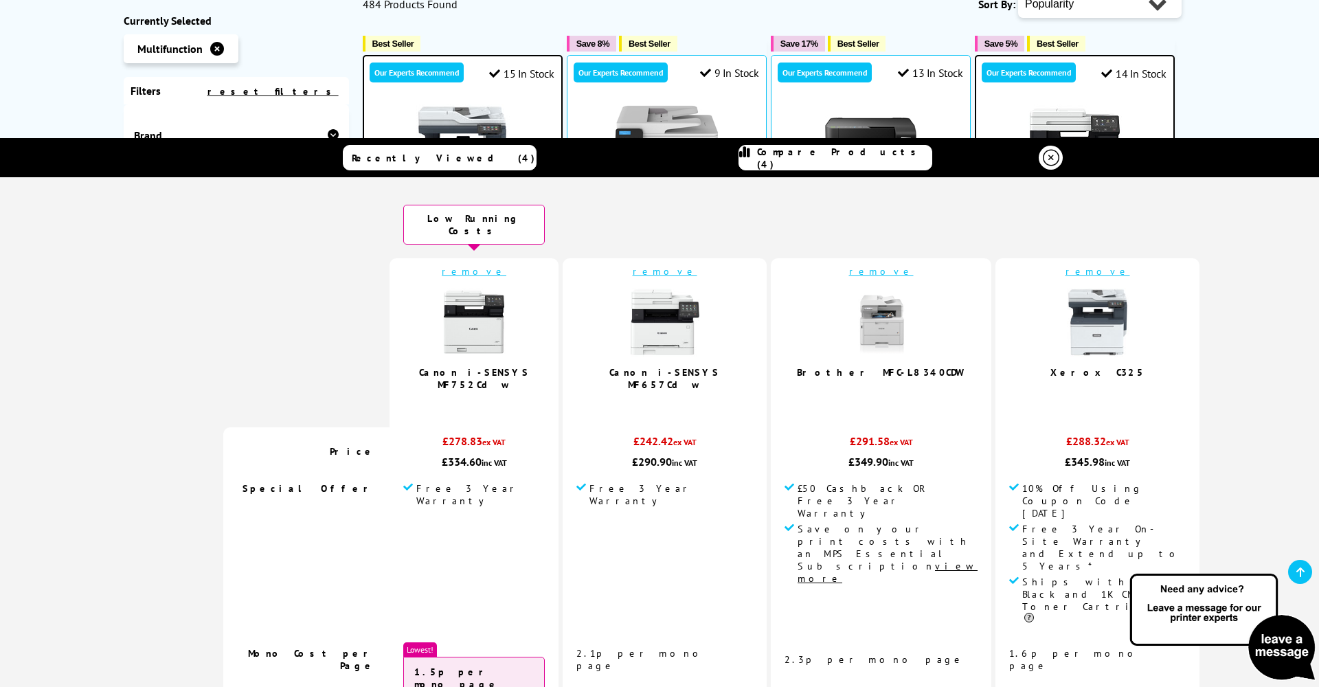
scroll to position [0, 0]
click at [1048, 155] on icon at bounding box center [1051, 158] width 16 height 16
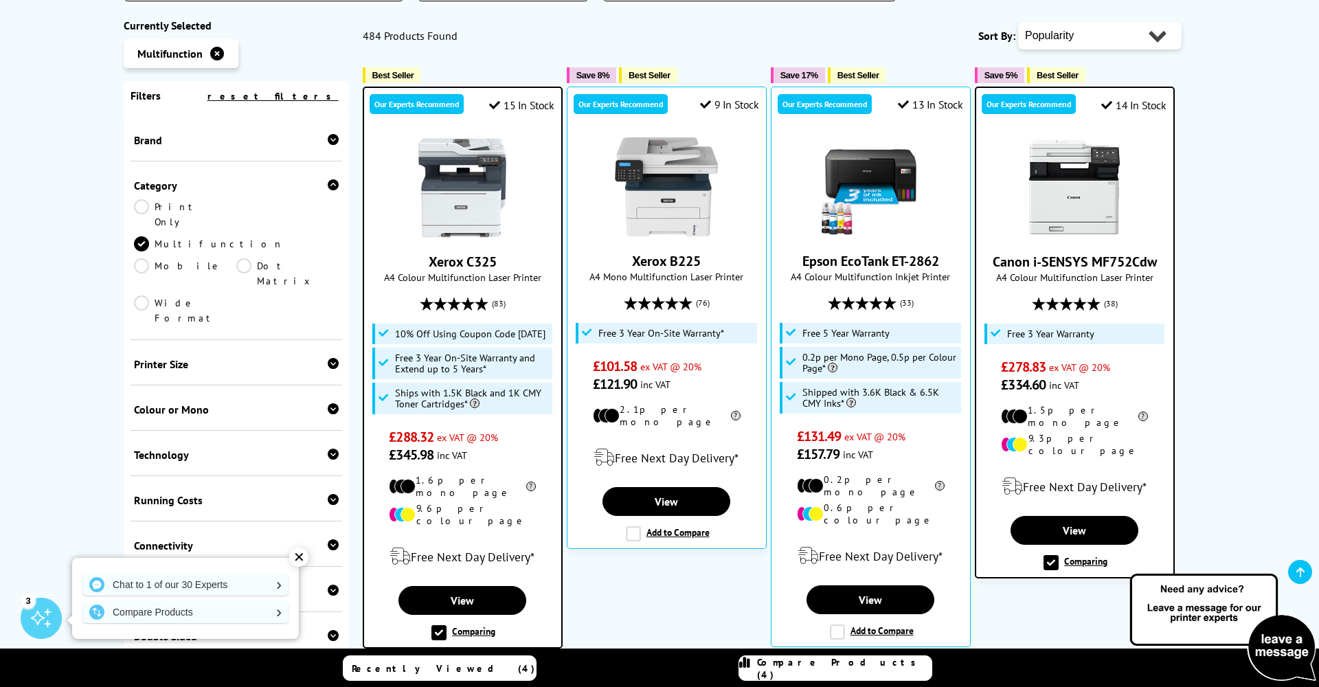
scroll to position [357, 0]
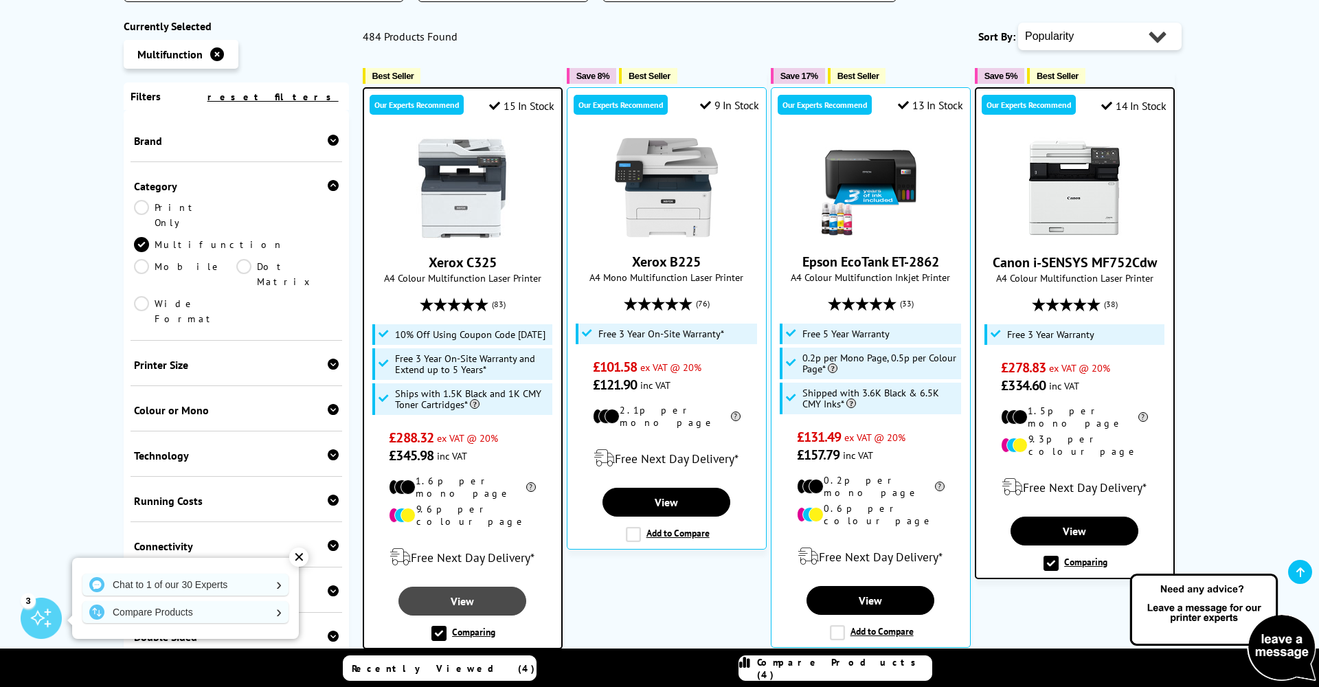
click at [431, 587] on link "View" at bounding box center [461, 601] width 127 height 29
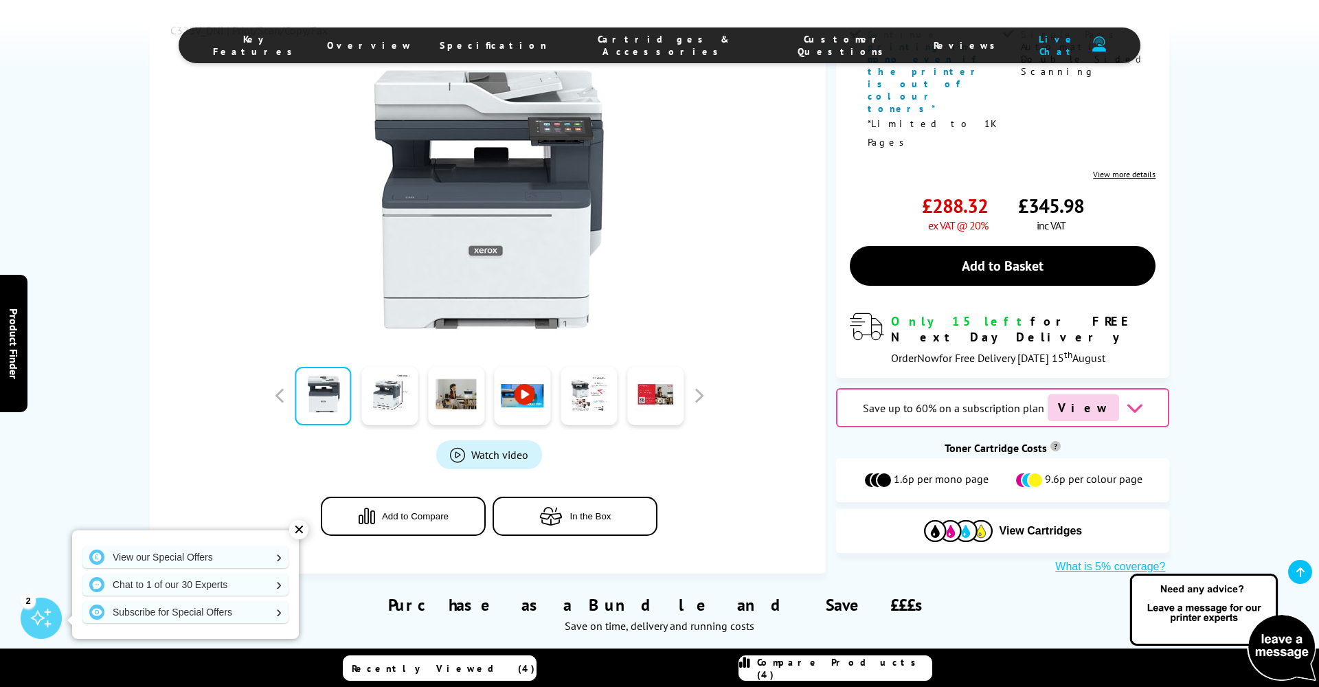
scroll to position [536, 0]
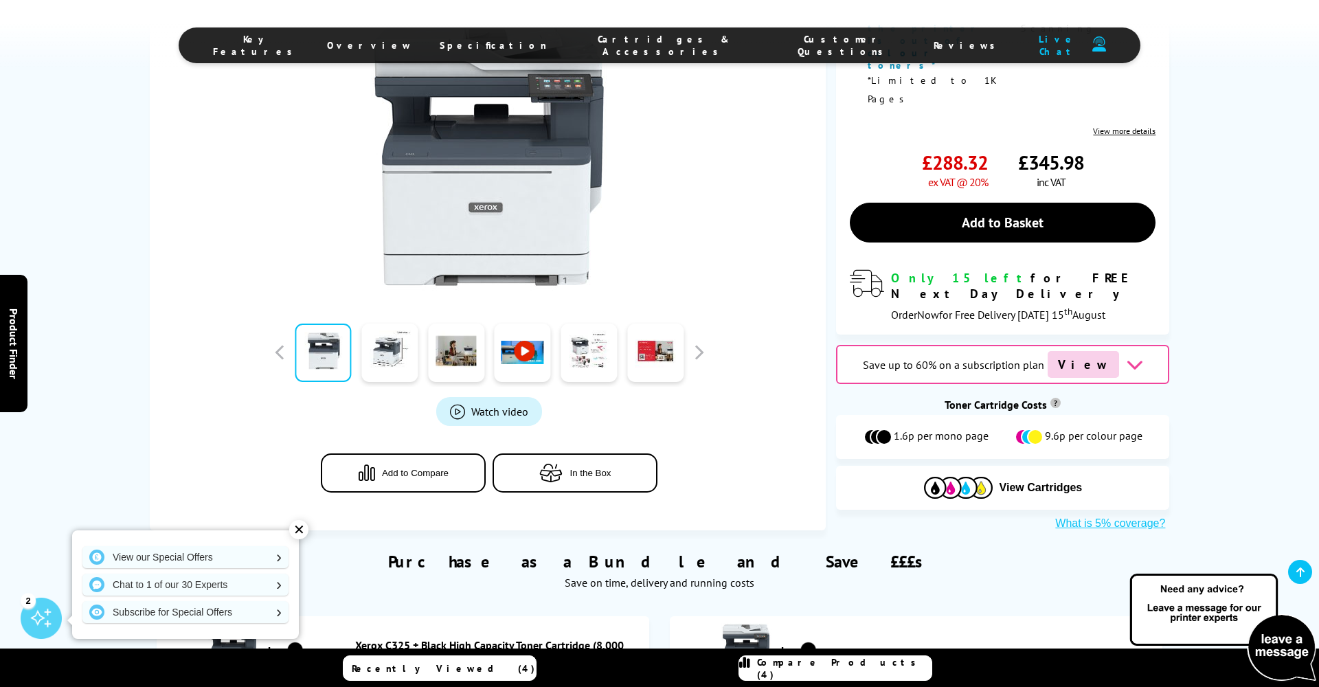
click at [566, 453] on button "In the Box" at bounding box center [574, 472] width 165 height 39
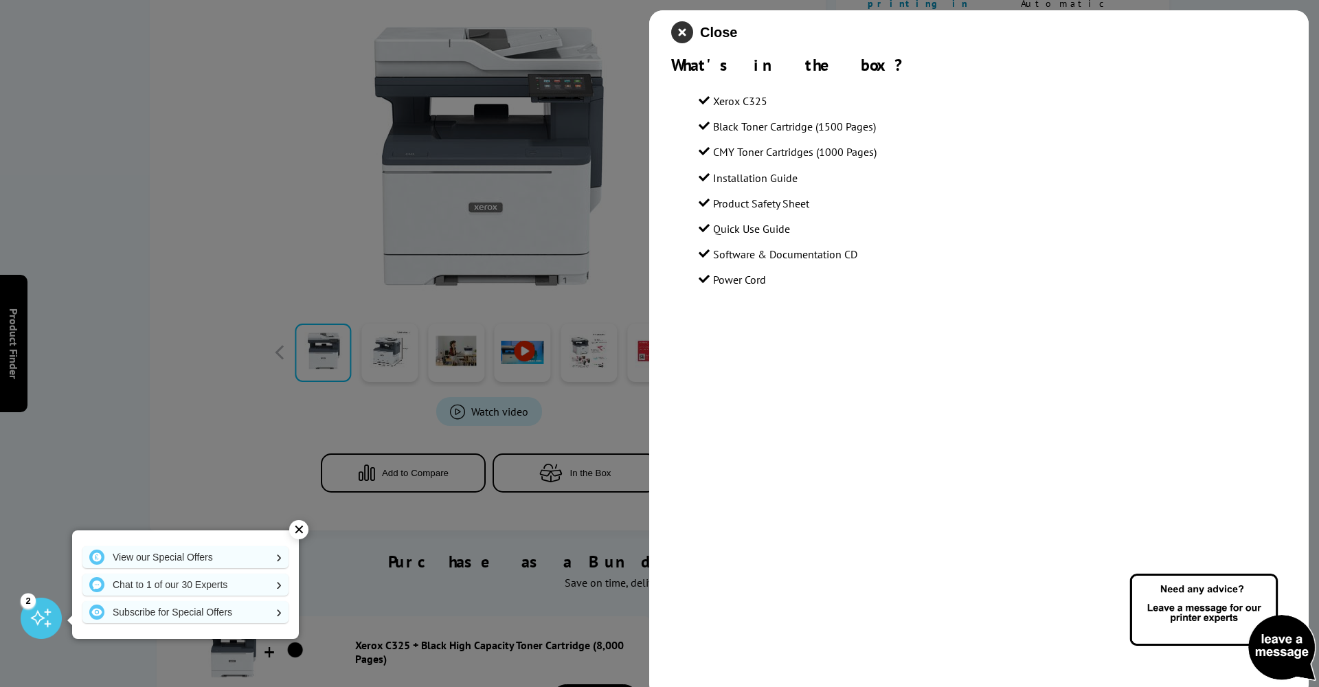
click at [683, 32] on icon "close modal" at bounding box center [682, 32] width 22 height 22
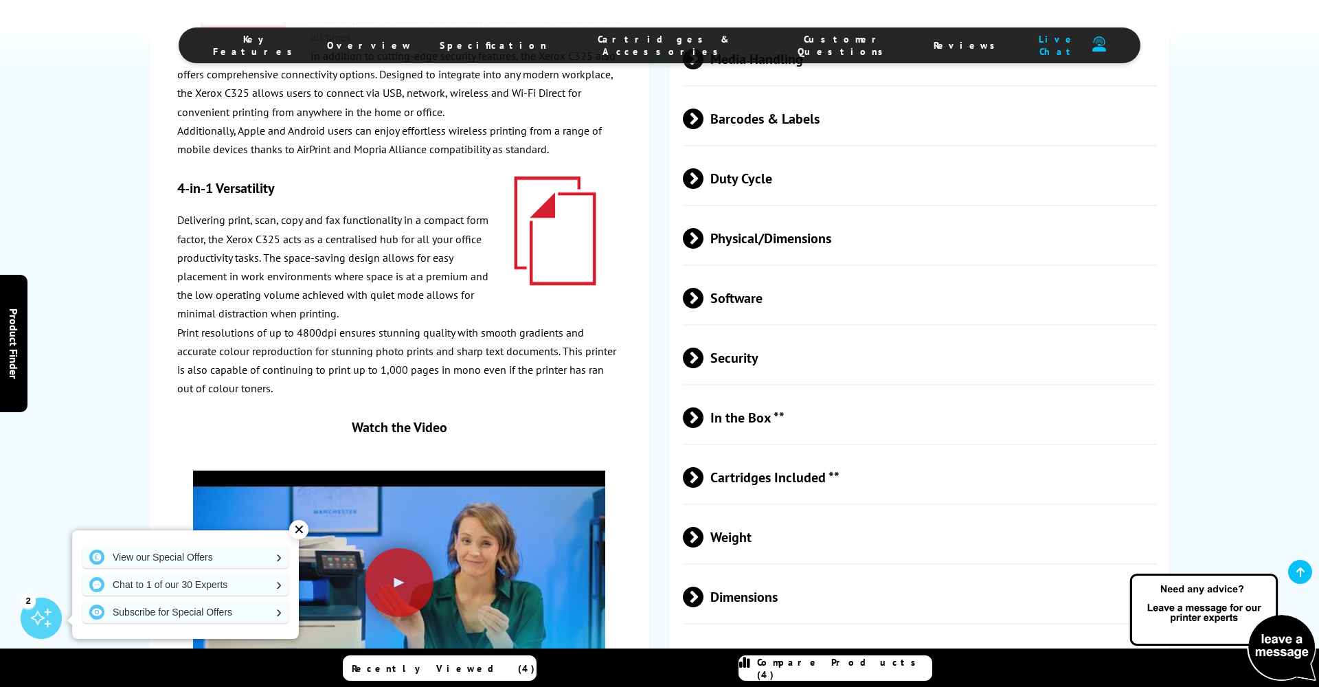
scroll to position [4091, 0]
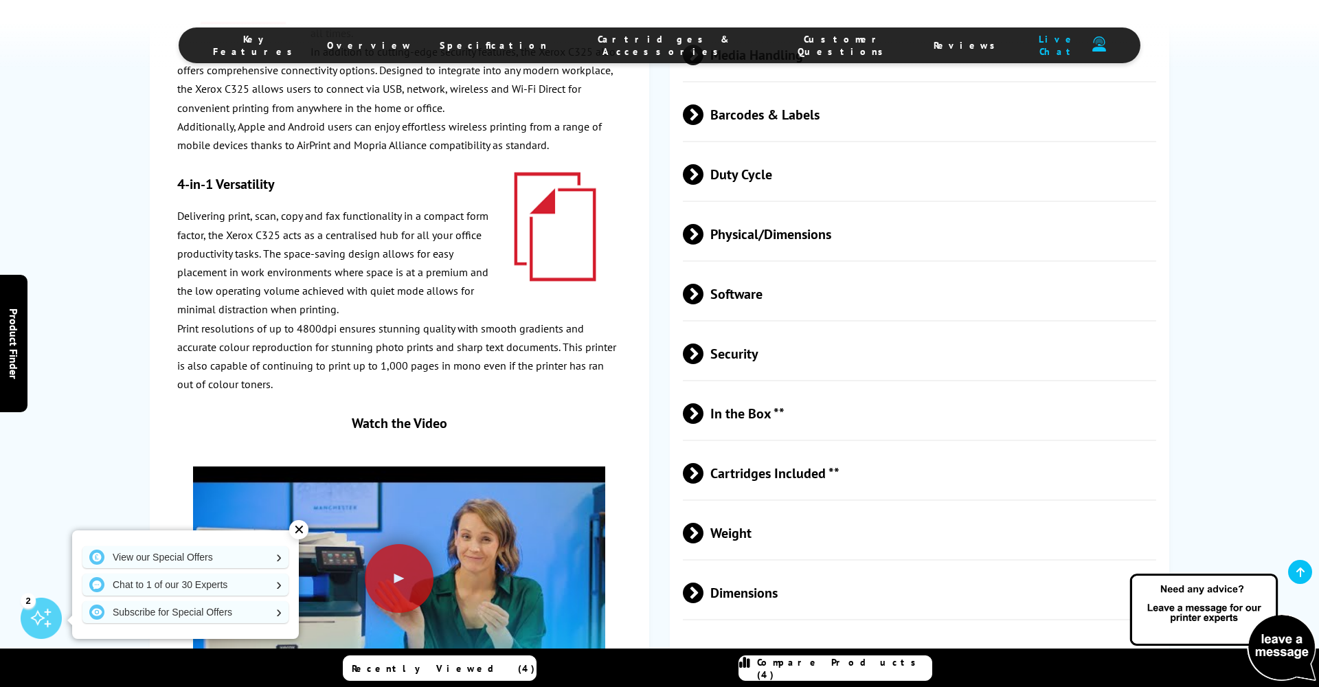
click at [753, 567] on span "Dimensions" at bounding box center [919, 593] width 473 height 52
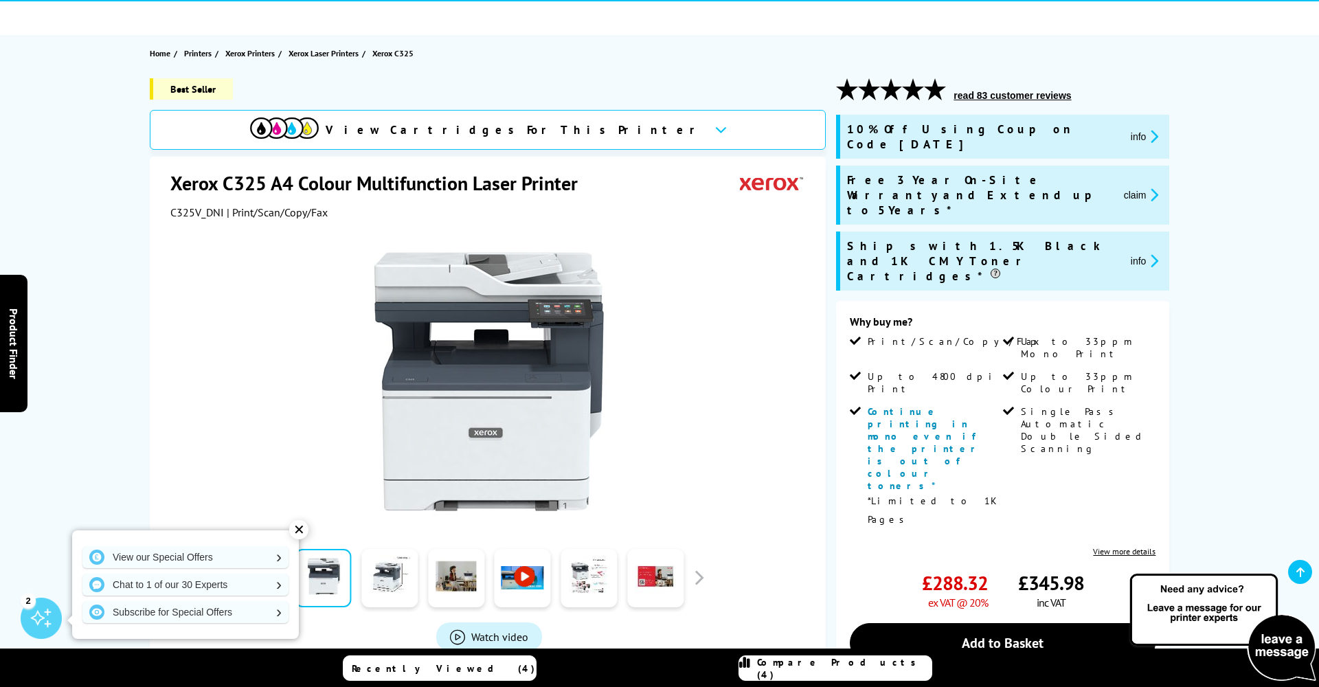
scroll to position [93, 1]
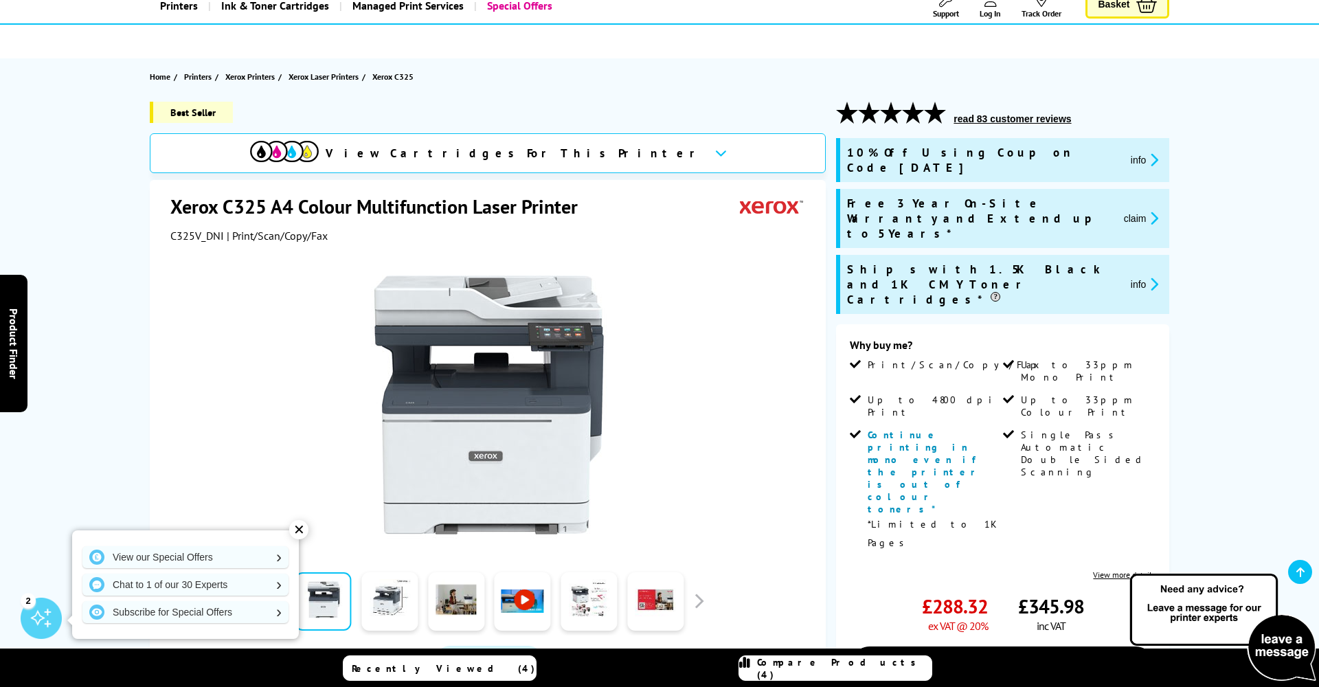
click at [565, 150] on span "View Cartridges For This Printer" at bounding box center [515, 153] width 378 height 15
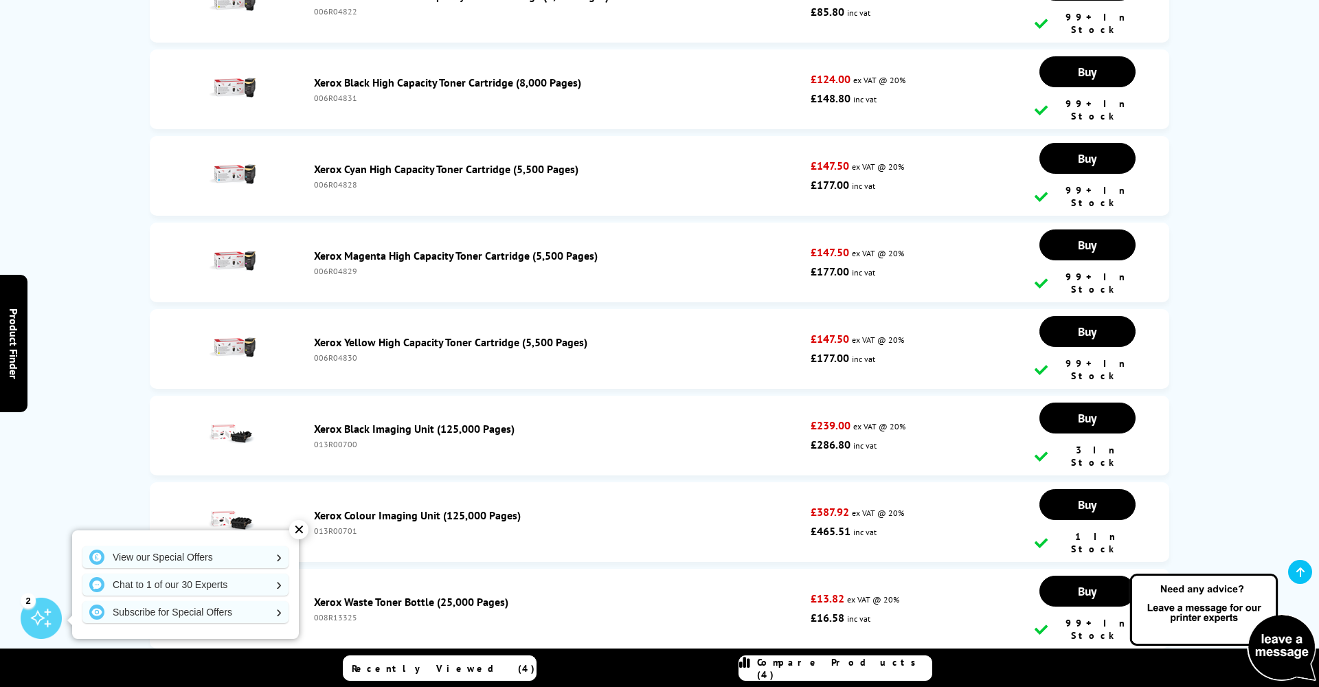
scroll to position [5526, 0]
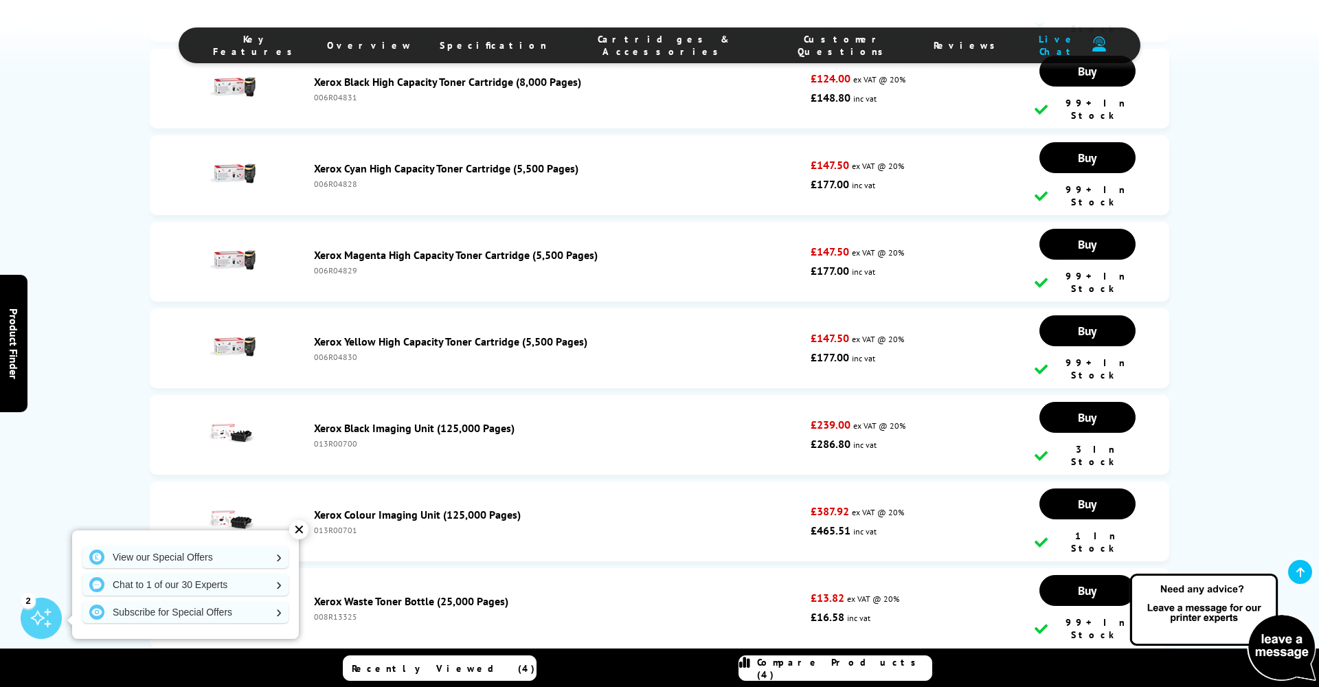
click at [293, 532] on div "✕" at bounding box center [298, 529] width 19 height 19
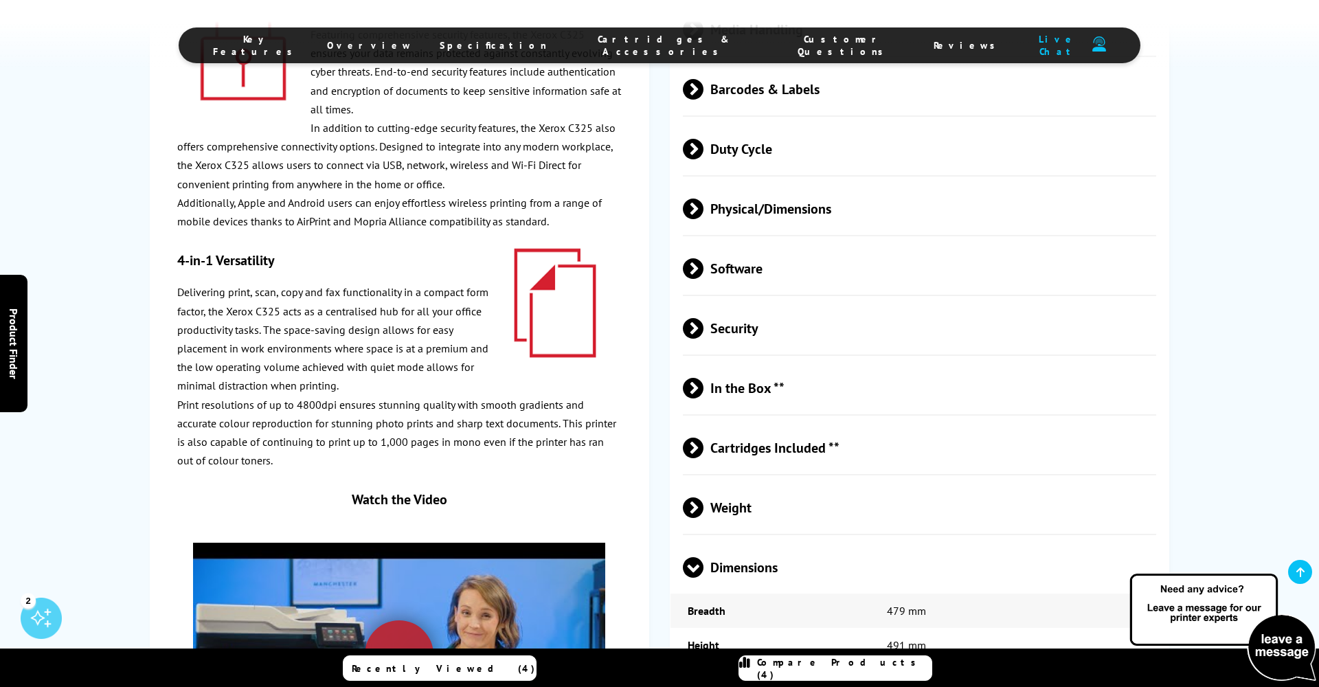
scroll to position [4120, 0]
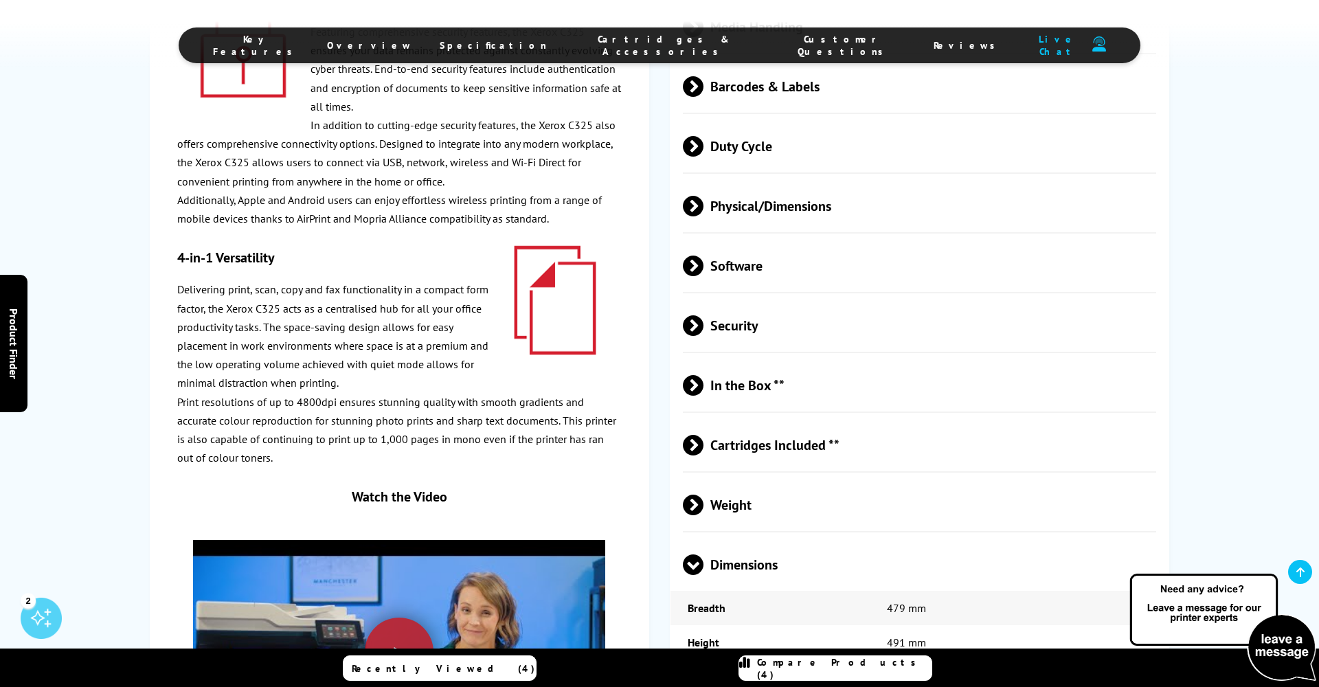
click at [729, 420] on span "Cartridges Included **" at bounding box center [919, 446] width 473 height 52
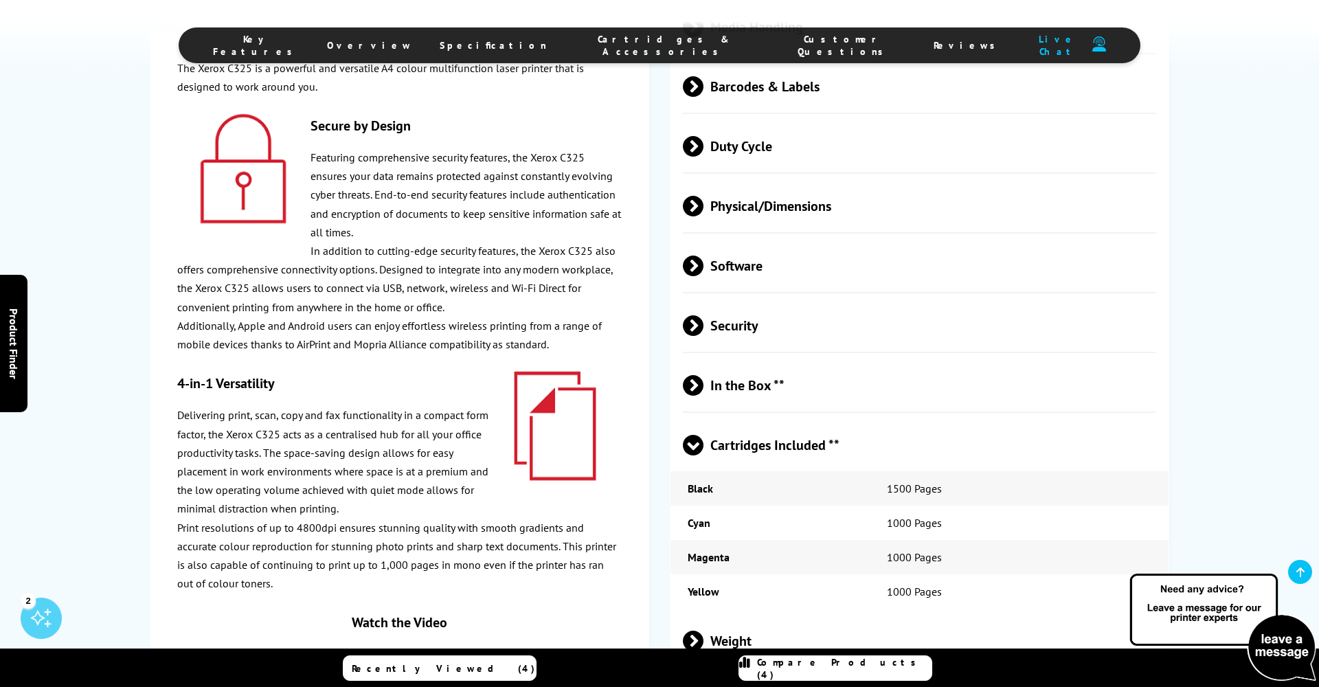
click at [697, 455] on span at bounding box center [693, 455] width 21 height 0
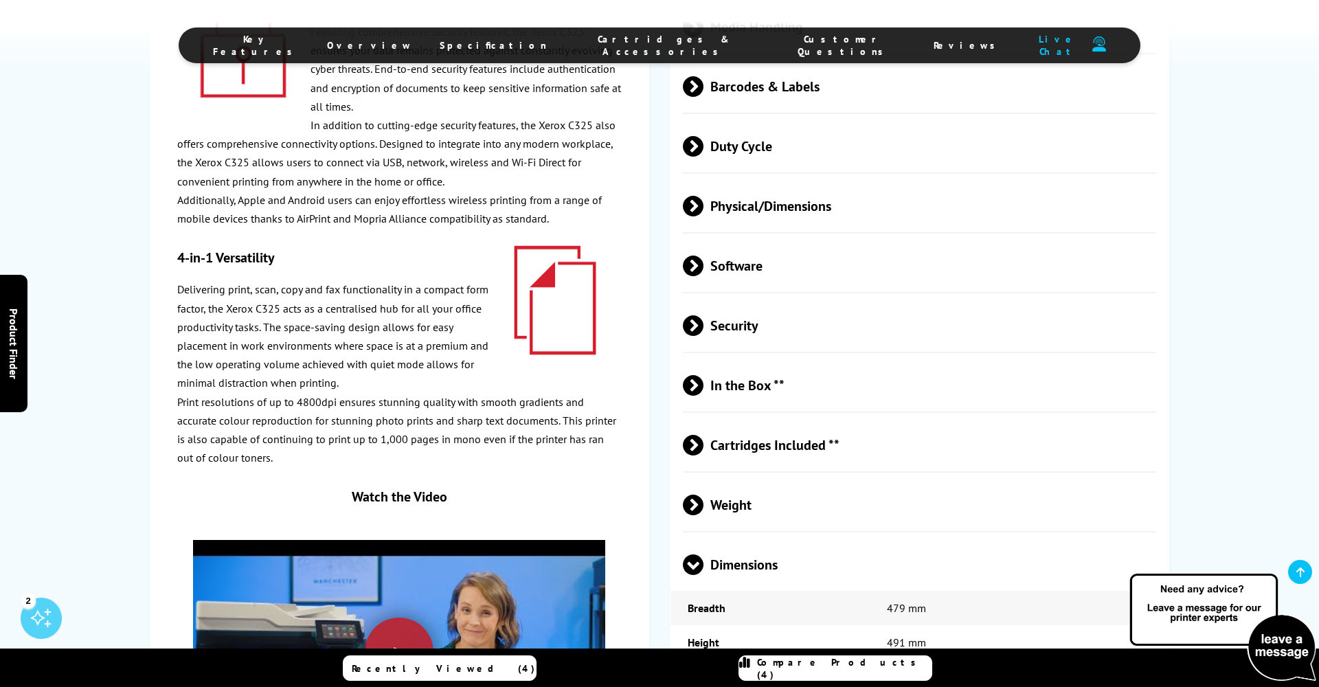
click at [703, 375] on span at bounding box center [703, 385] width 0 height 21
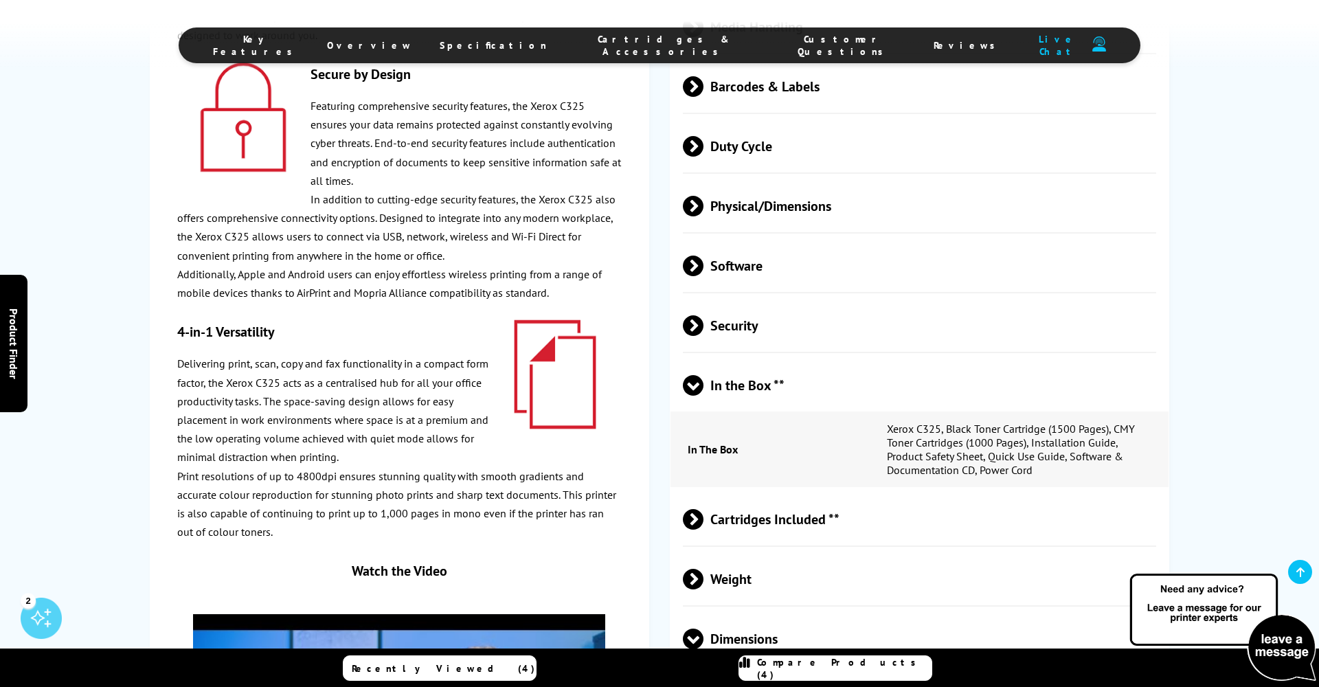
click at [694, 396] on span at bounding box center [693, 396] width 21 height 0
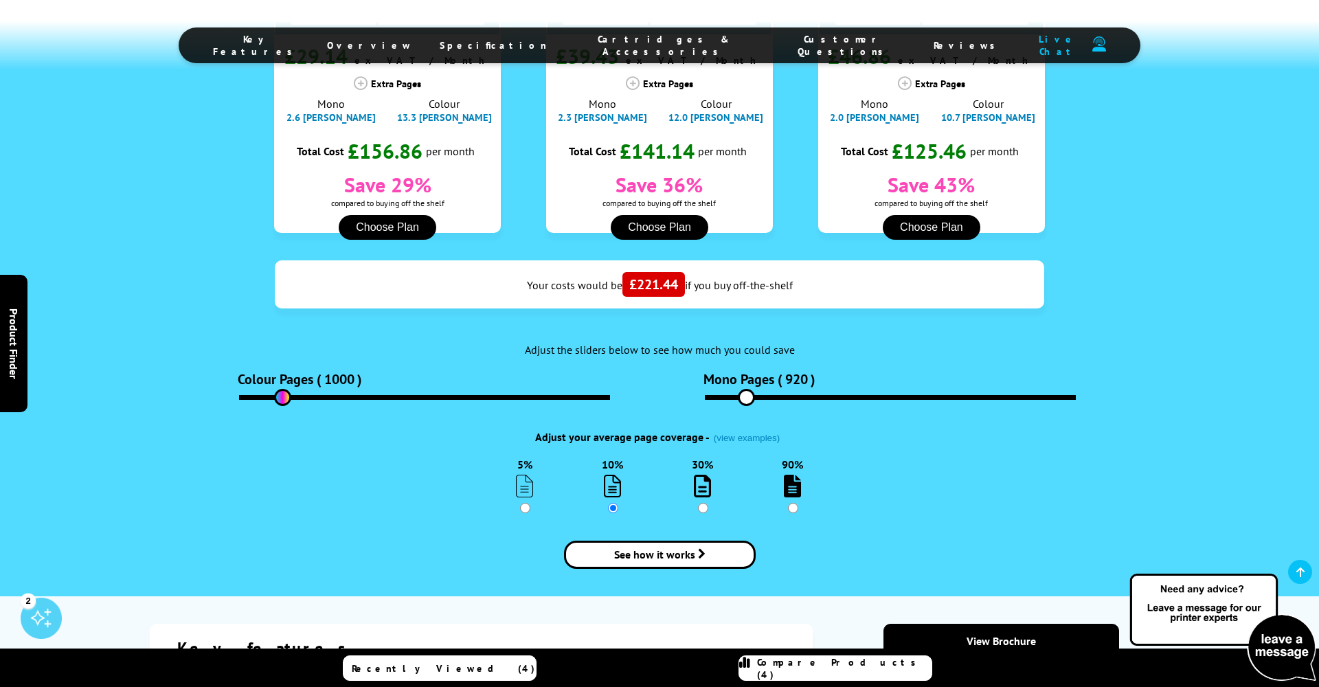
scroll to position [1615, 1]
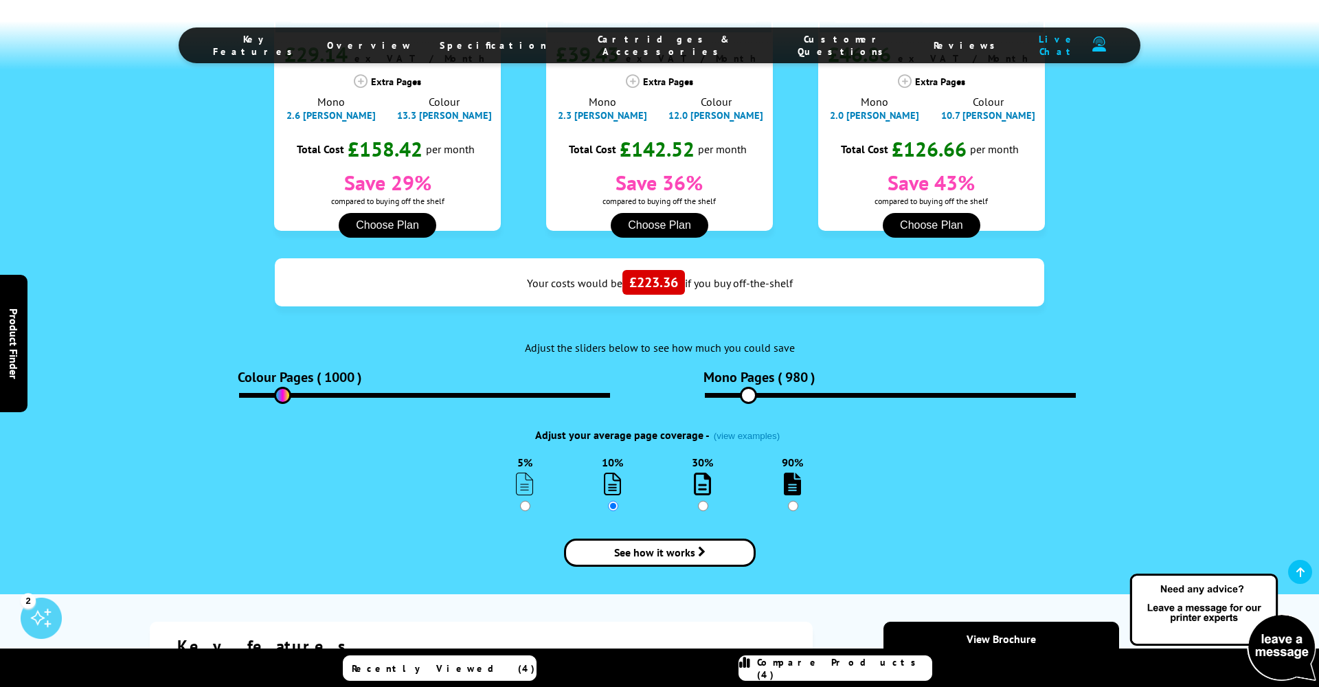
type input "1000"
click at [747, 393] on input "range" at bounding box center [890, 395] width 371 height 5
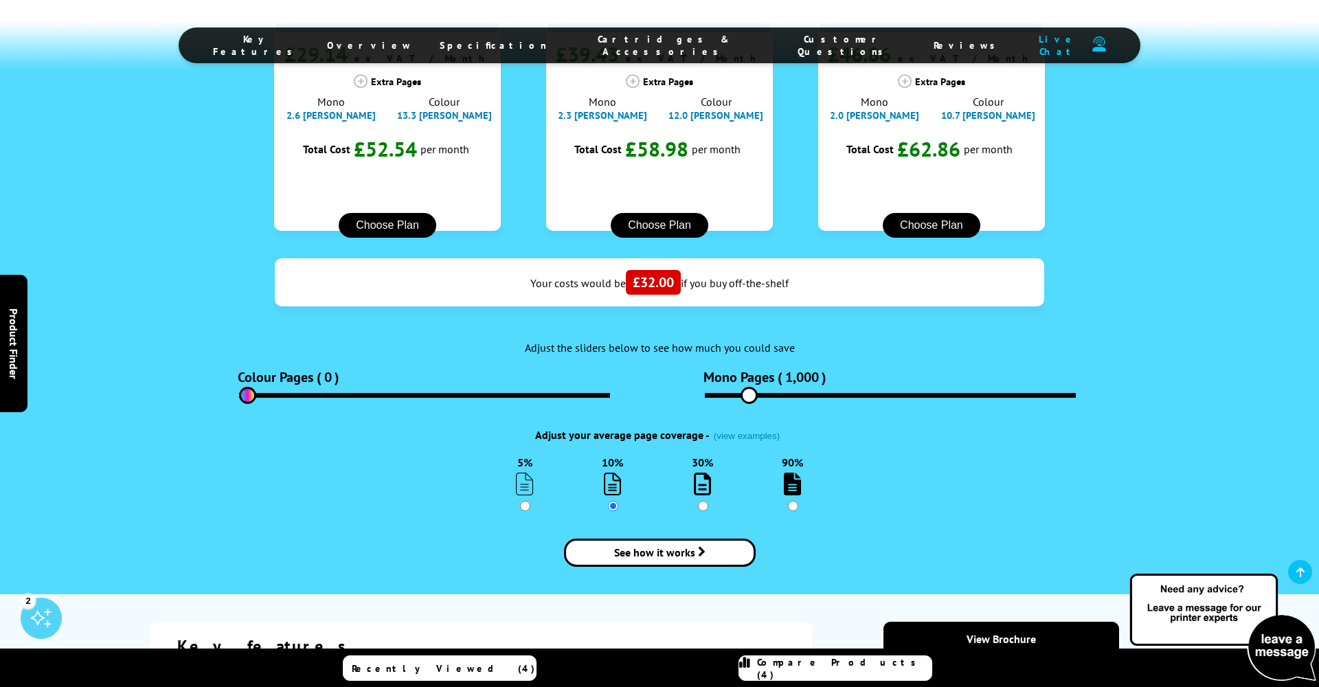
drag, startPoint x: 282, startPoint y: 244, endPoint x: 247, endPoint y: 242, distance: 35.1
type input "0"
click at [246, 393] on input "range" at bounding box center [424, 395] width 371 height 5
drag, startPoint x: 751, startPoint y: 244, endPoint x: 766, endPoint y: 240, distance: 15.5
click at [767, 393] on input "range" at bounding box center [890, 395] width 371 height 5
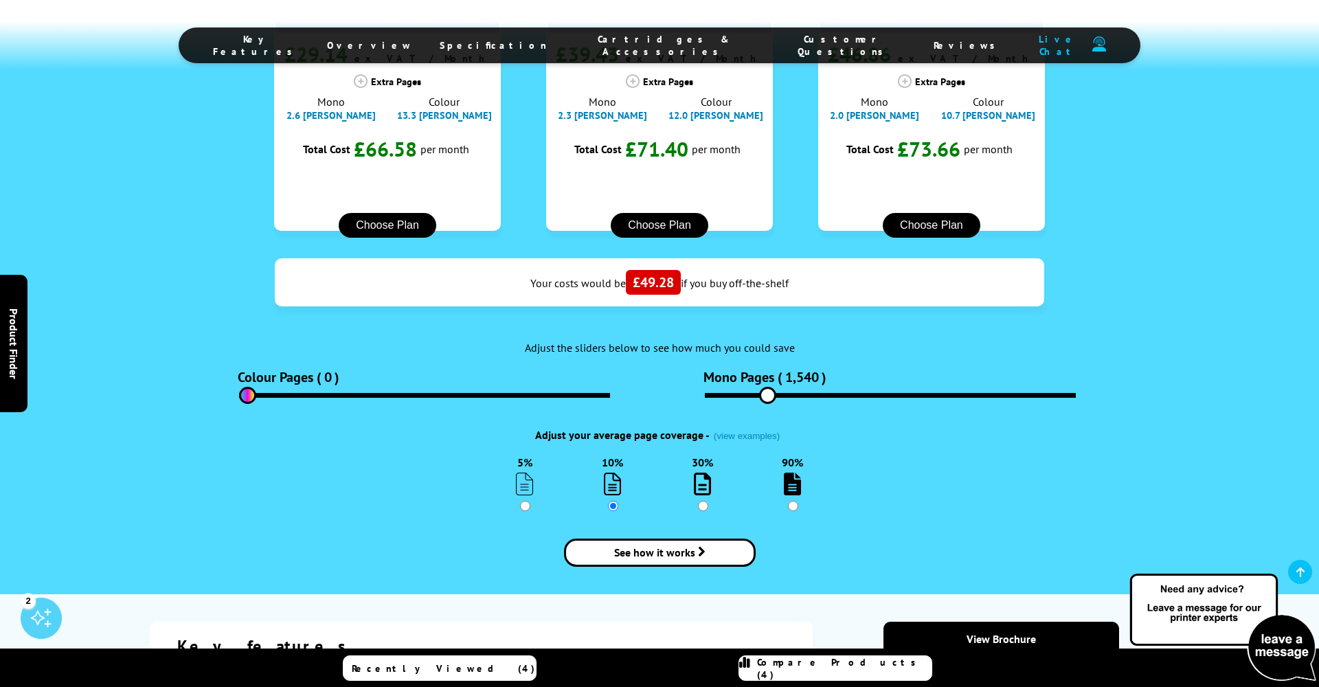
drag, startPoint x: 760, startPoint y: 241, endPoint x: 768, endPoint y: 240, distance: 7.7
type input "1540"
click at [768, 393] on input "range" at bounding box center [890, 395] width 371 height 5
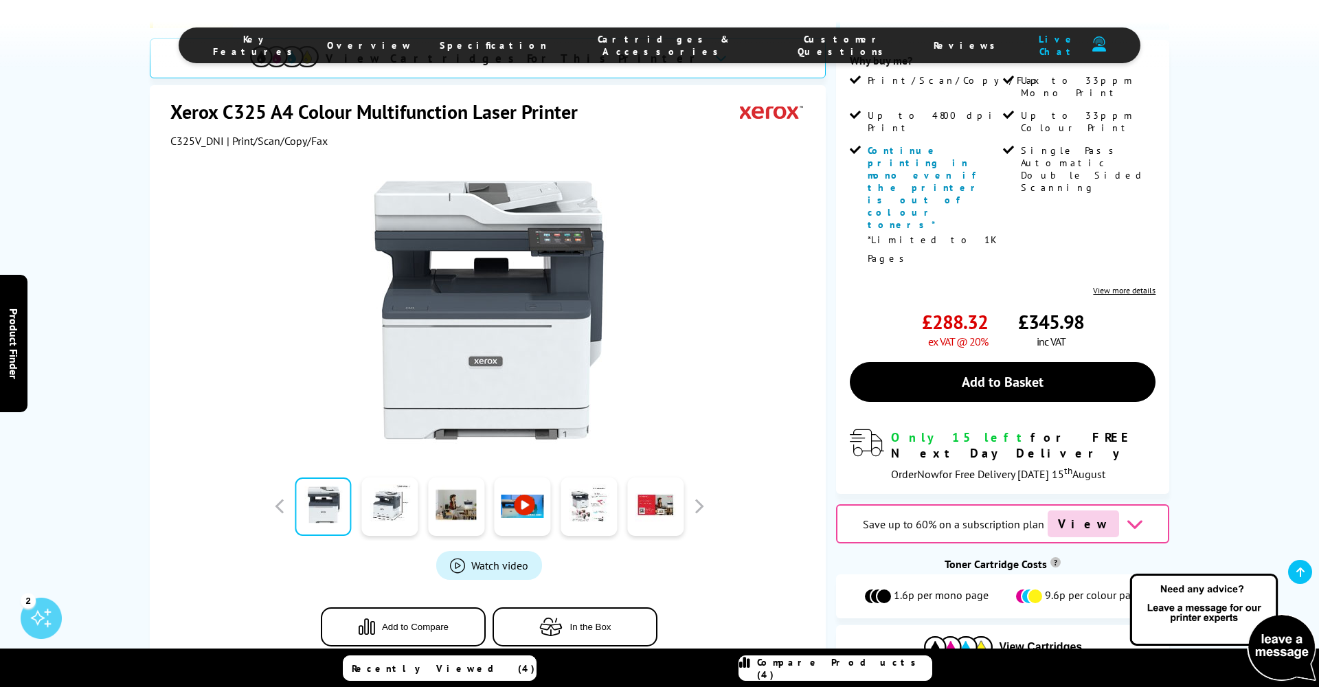
scroll to position [302, 0]
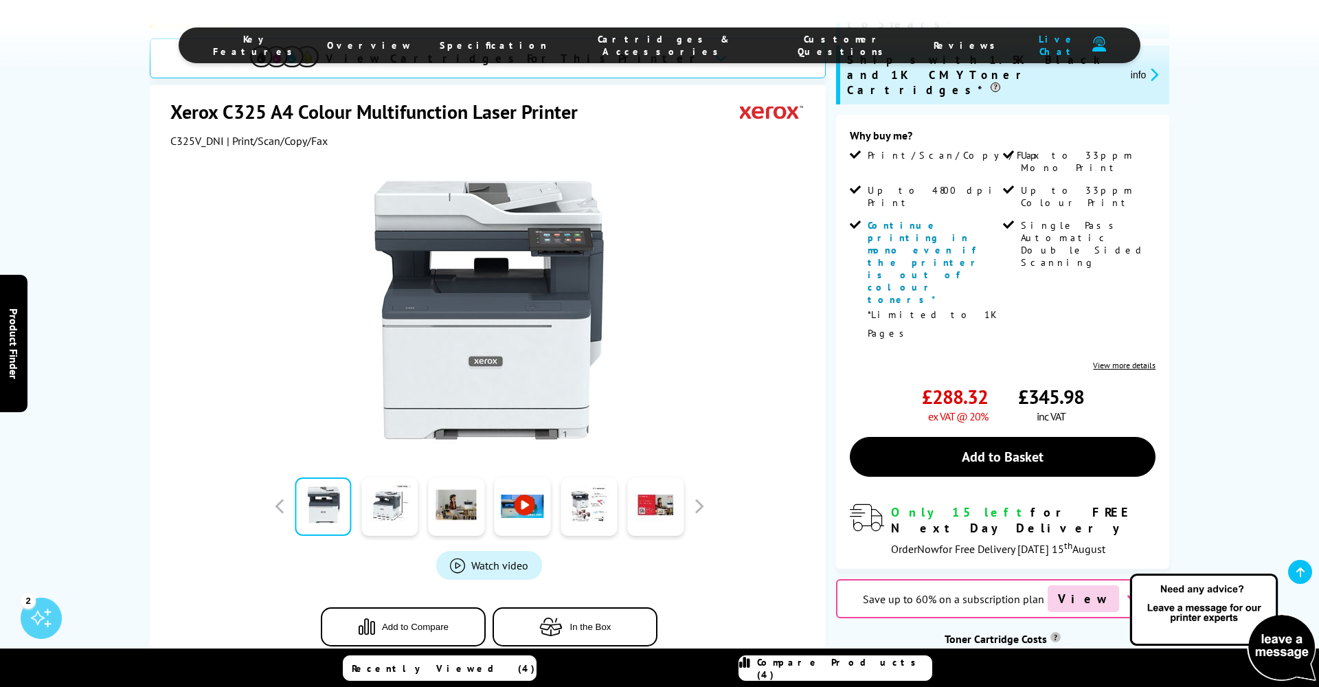
click at [1131, 579] on div "Save up to 60% on a subscription plan View" at bounding box center [1002, 598] width 333 height 39
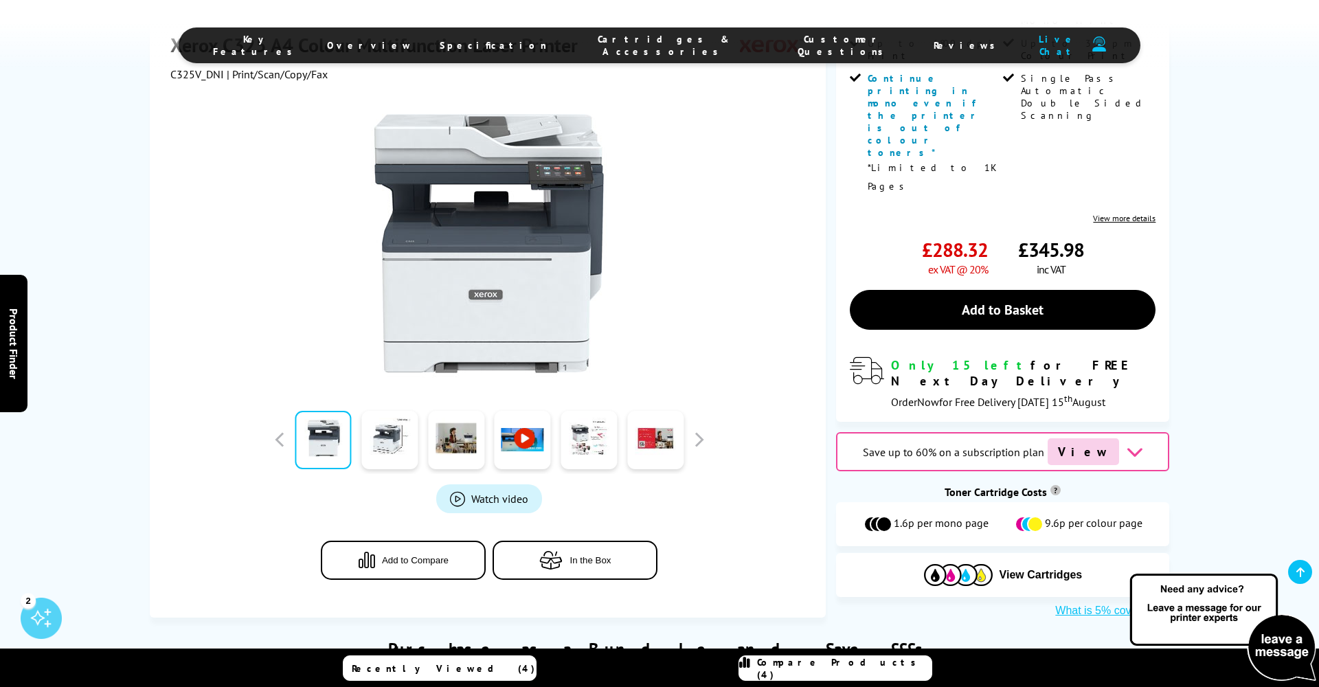
scroll to position [450, 0]
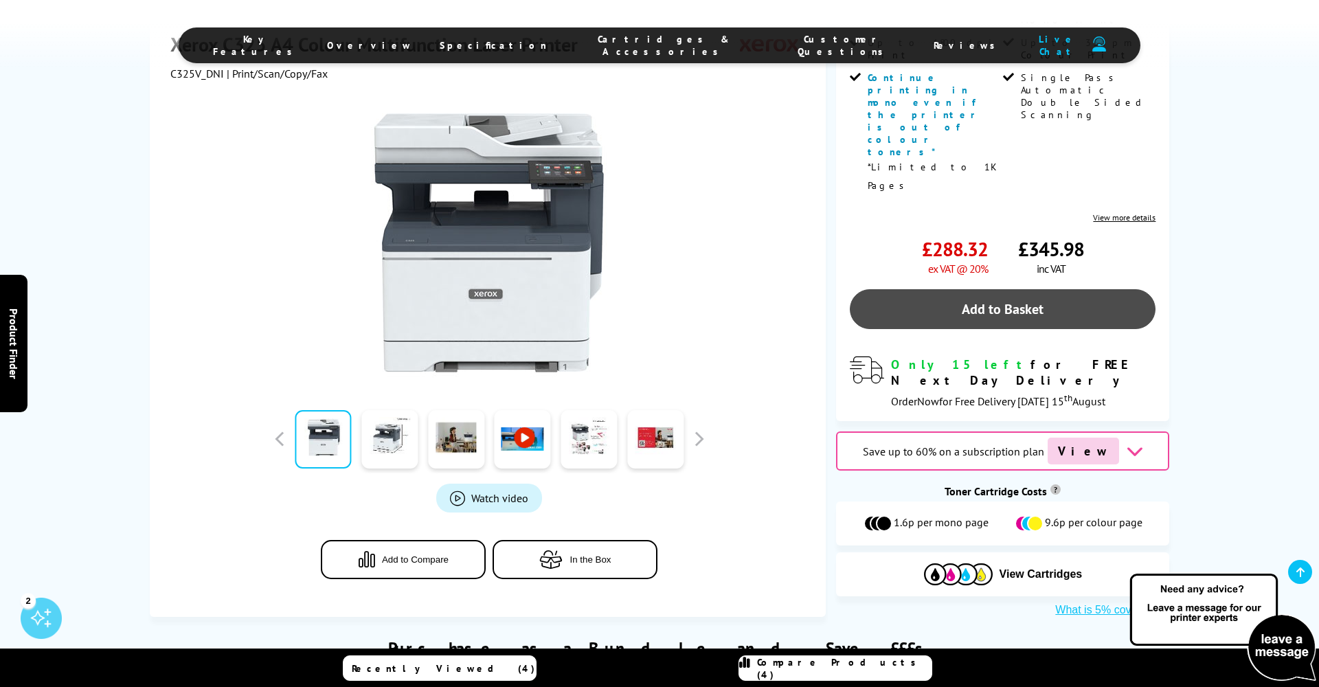
click at [1019, 289] on link "Add to Basket" at bounding box center [1003, 309] width 306 height 40
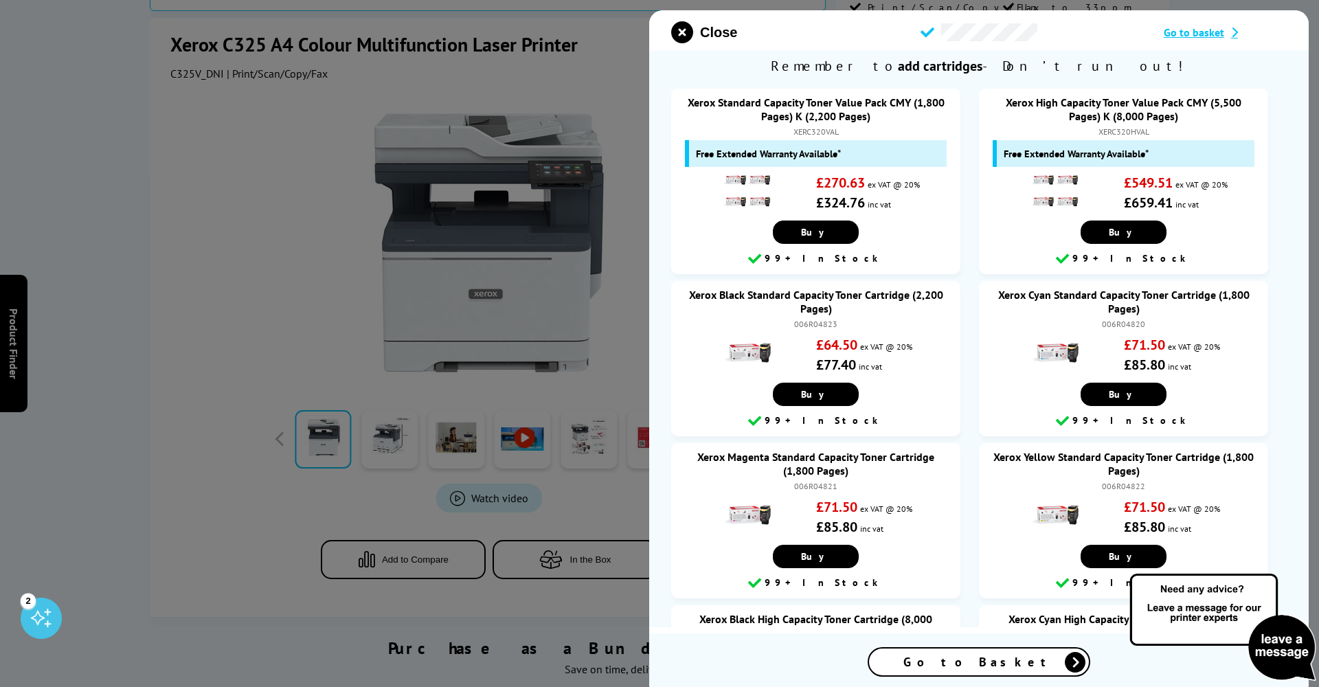
click at [1172, 21] on div "Close Go to basket Remember to add cartridges - Don’t run out! Xerox C325 Consu…" at bounding box center [978, 353] width 659 height 687
click at [1175, 33] on span "Go to basket" at bounding box center [1193, 32] width 60 height 14
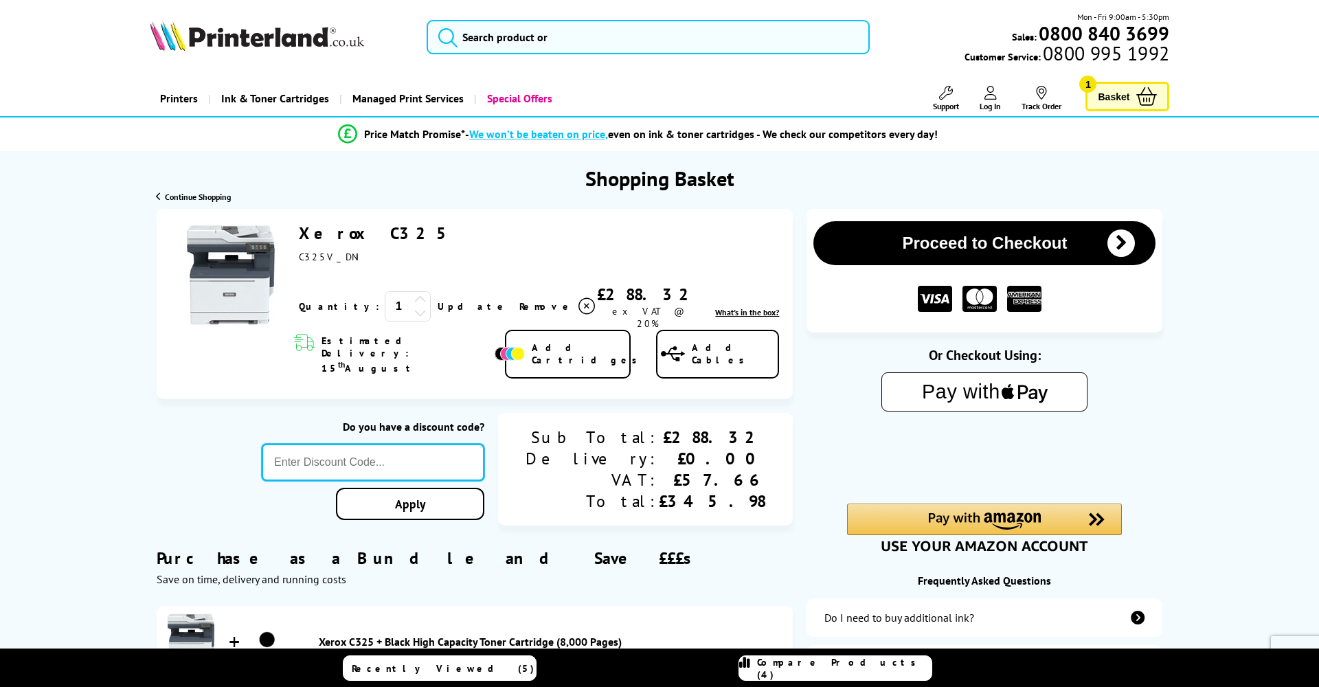
click at [477, 451] on input "text" at bounding box center [373, 462] width 223 height 37
type input "[DATE]"
click button "Proceed to Checkout" at bounding box center [0, 0] width 0 height 0
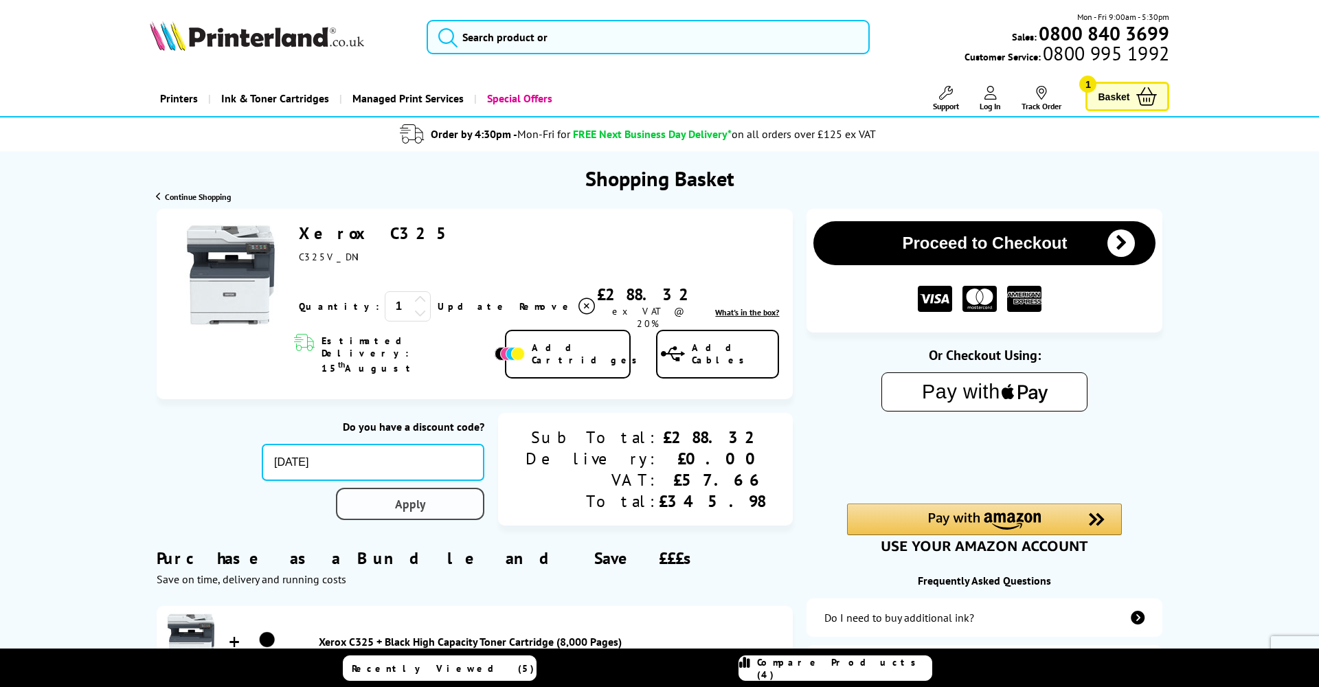
click at [440, 488] on link "Apply" at bounding box center [410, 504] width 148 height 32
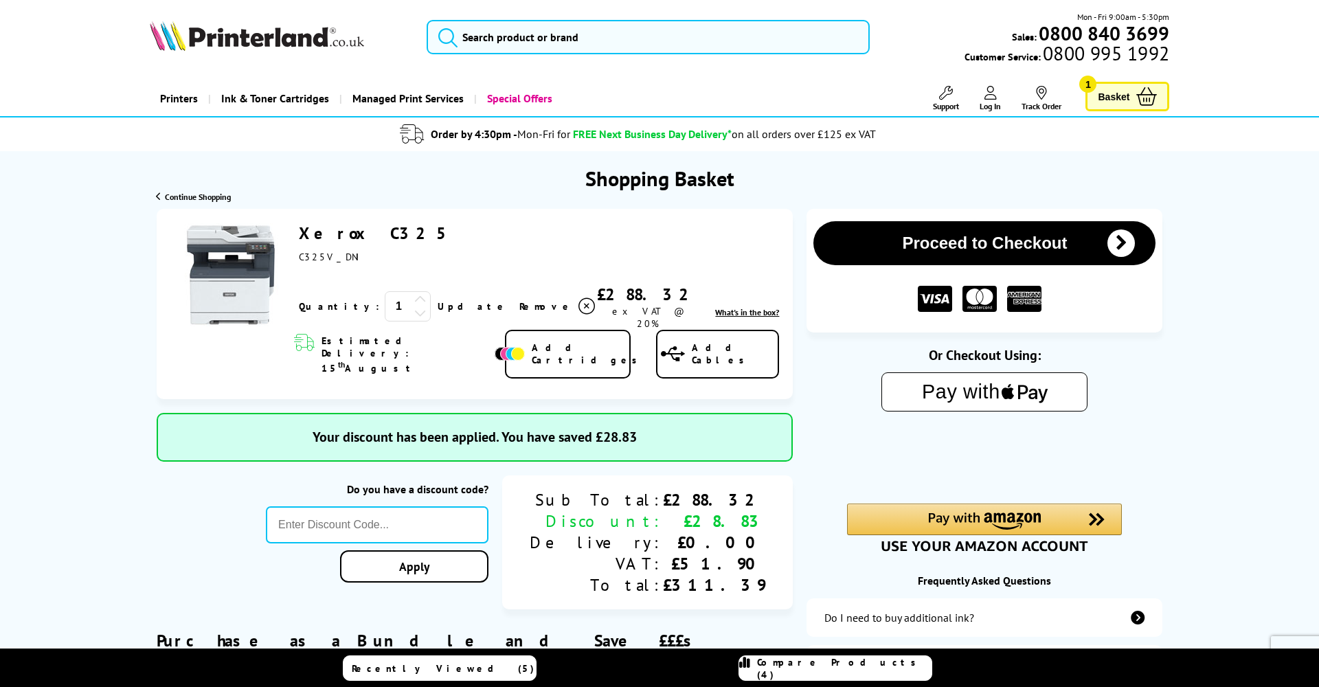
click at [247, 47] on img at bounding box center [257, 36] width 214 height 30
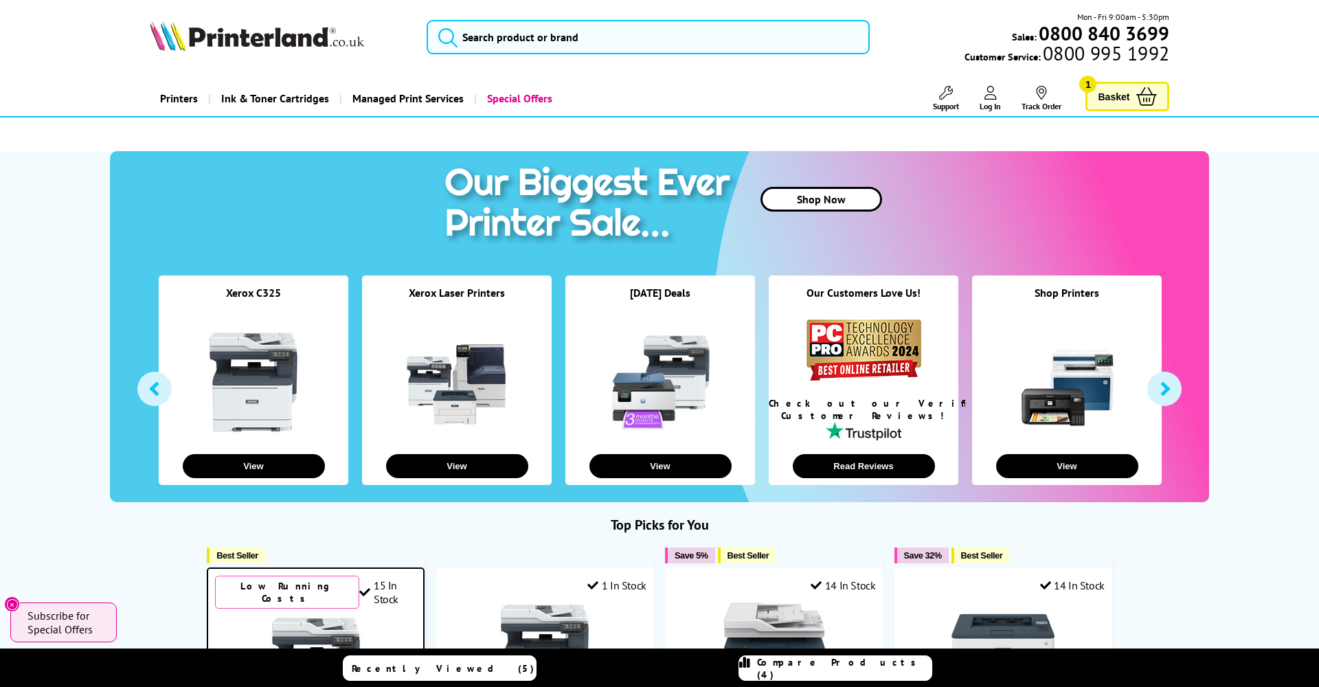
click at [1114, 95] on span "Basket" at bounding box center [1114, 96] width 32 height 19
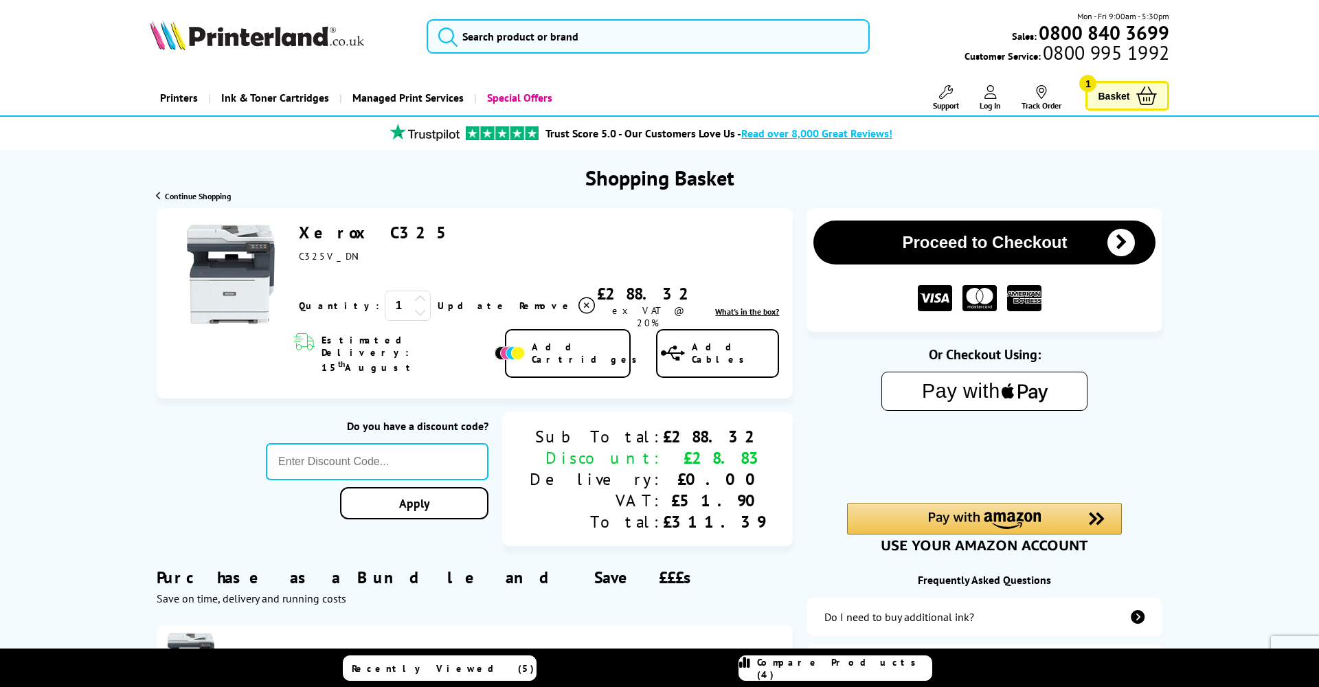
scroll to position [1, 0]
click at [706, 346] on link "Add Cables" at bounding box center [718, 353] width 124 height 49
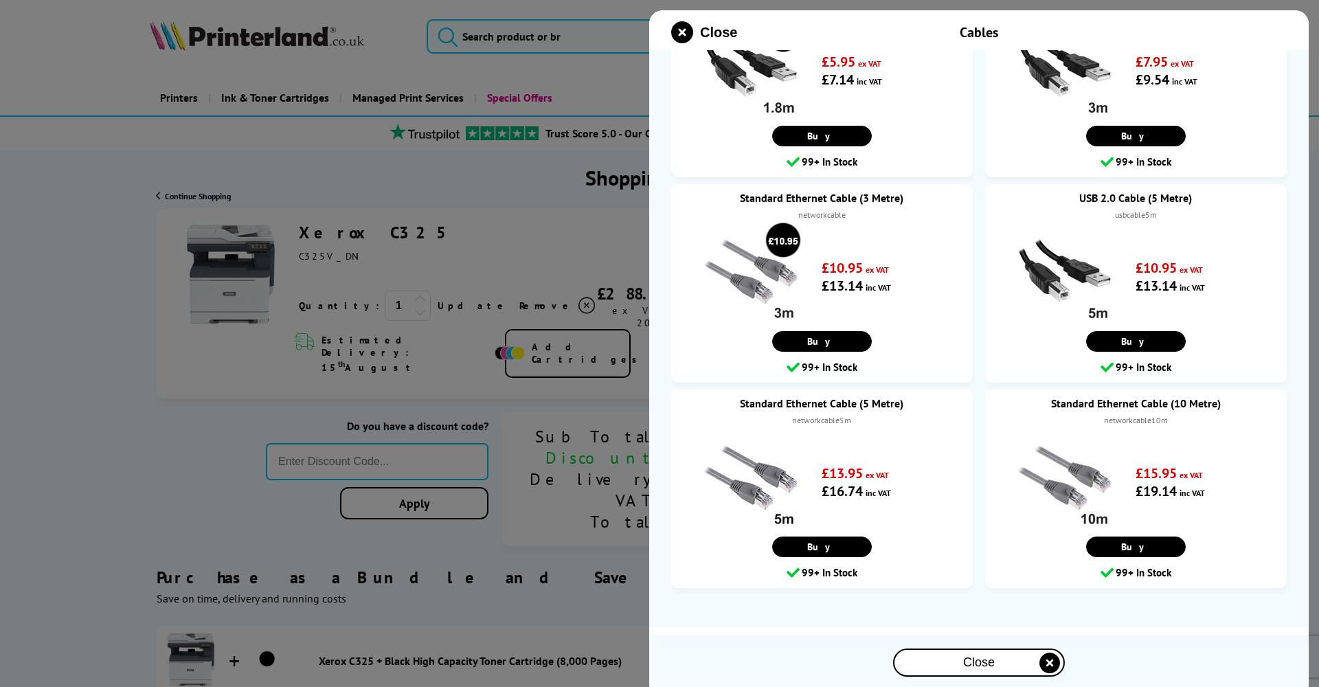
scroll to position [117, 0]
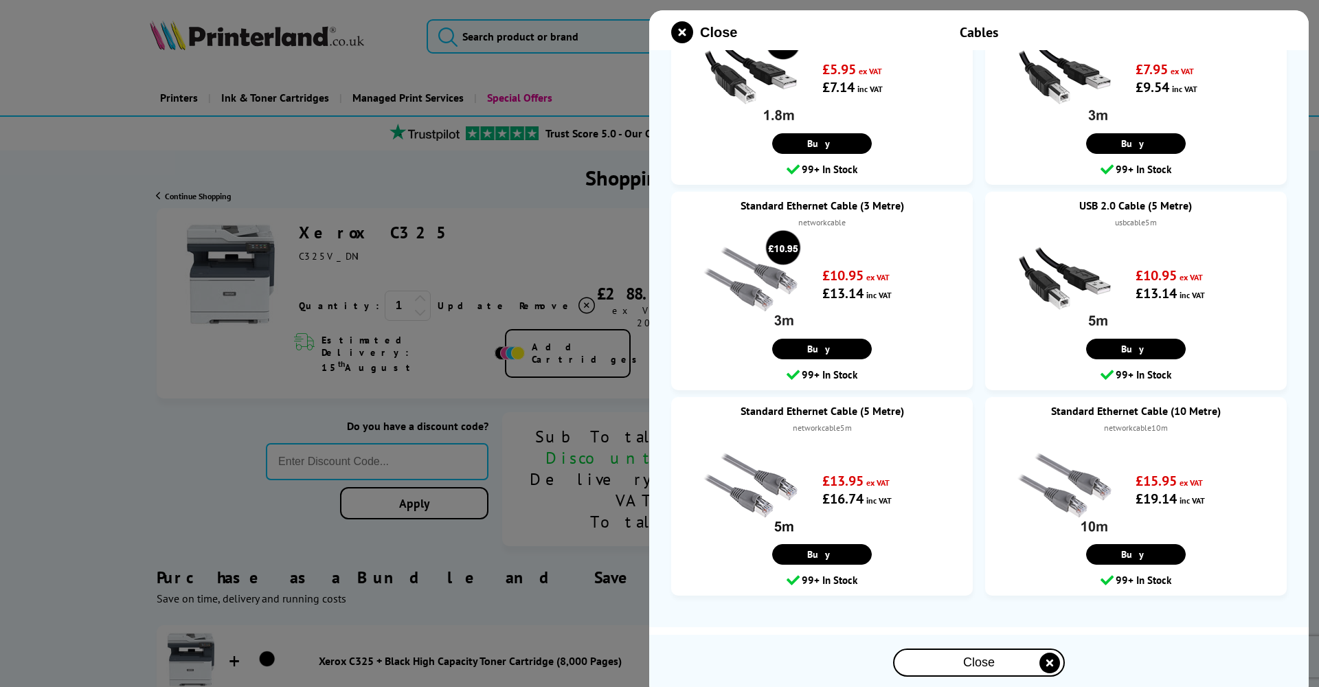
click at [448, 184] on div at bounding box center [659, 343] width 1319 height 687
click at [723, 40] on span "Close" at bounding box center [718, 33] width 37 height 16
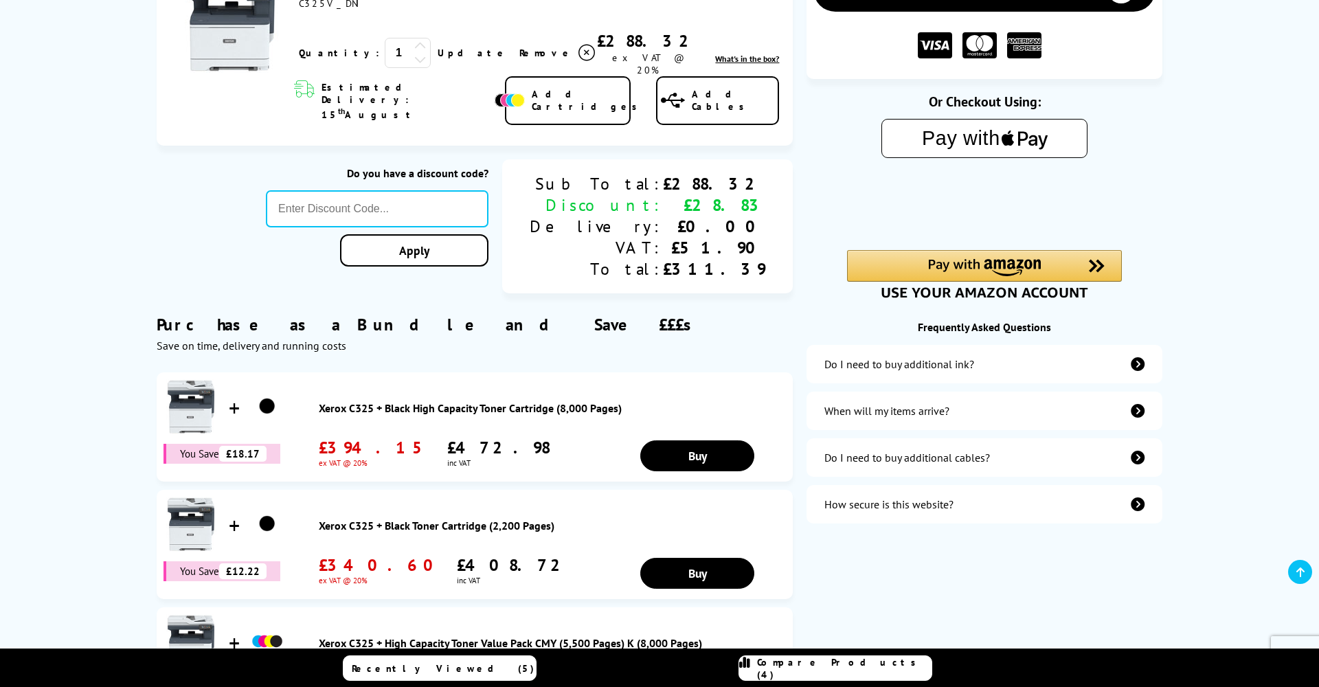
scroll to position [256, 0]
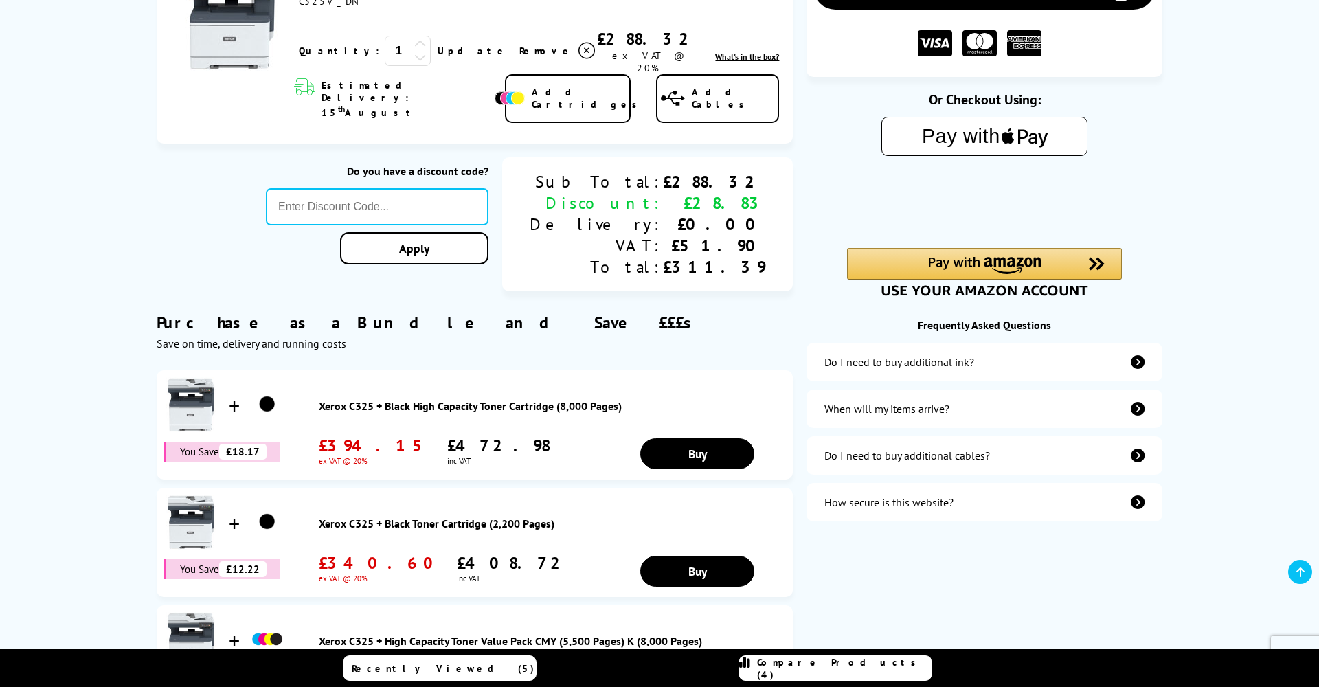
click at [962, 400] on div "When will my items arrive?" at bounding box center [984, 408] width 356 height 38
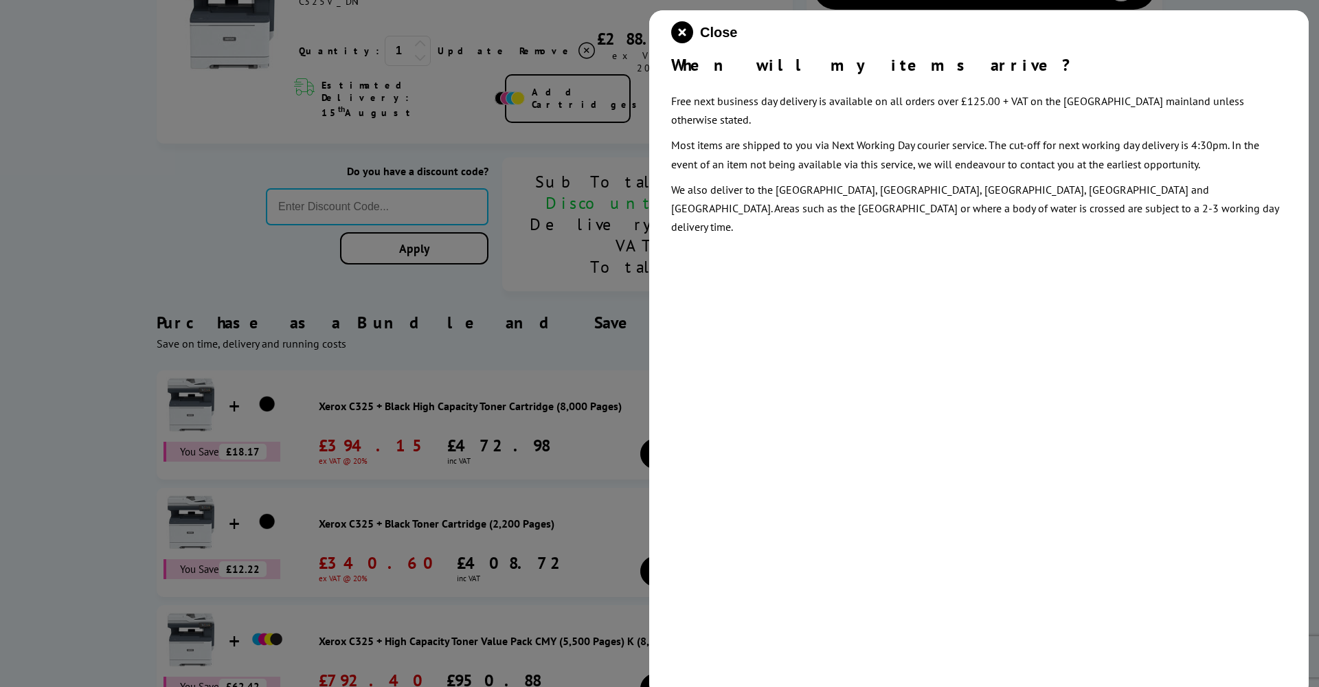
click at [564, 335] on div at bounding box center [659, 343] width 1319 height 687
click at [687, 24] on icon "close modal" at bounding box center [682, 32] width 22 height 22
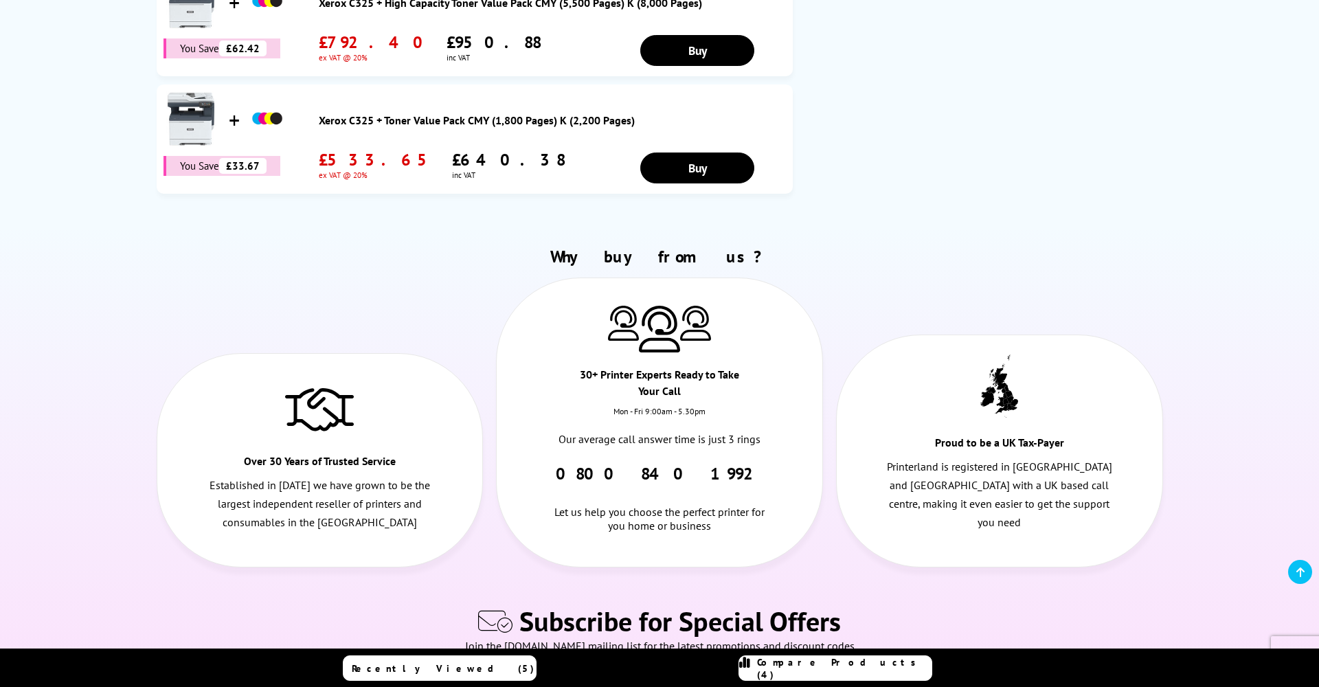
scroll to position [891, 0]
